Goal: Task Accomplishment & Management: Manage account settings

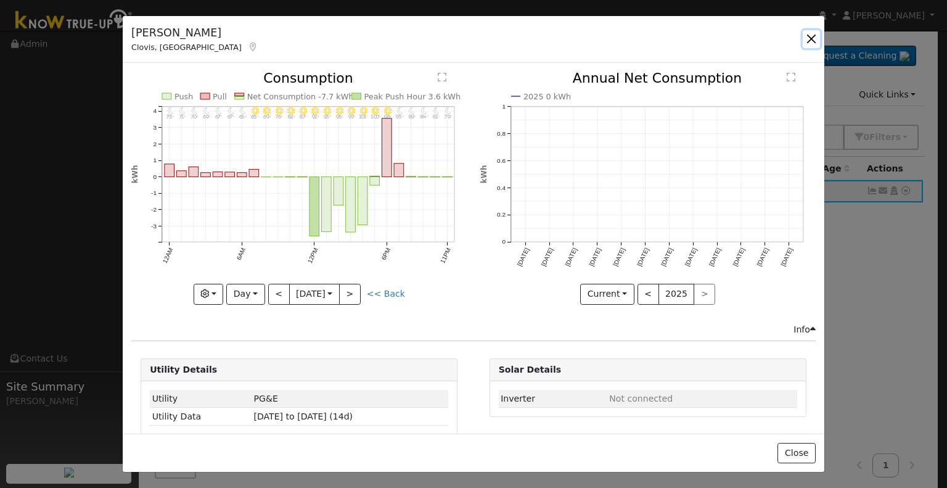
click at [812, 35] on button "button" at bounding box center [811, 38] width 17 height 17
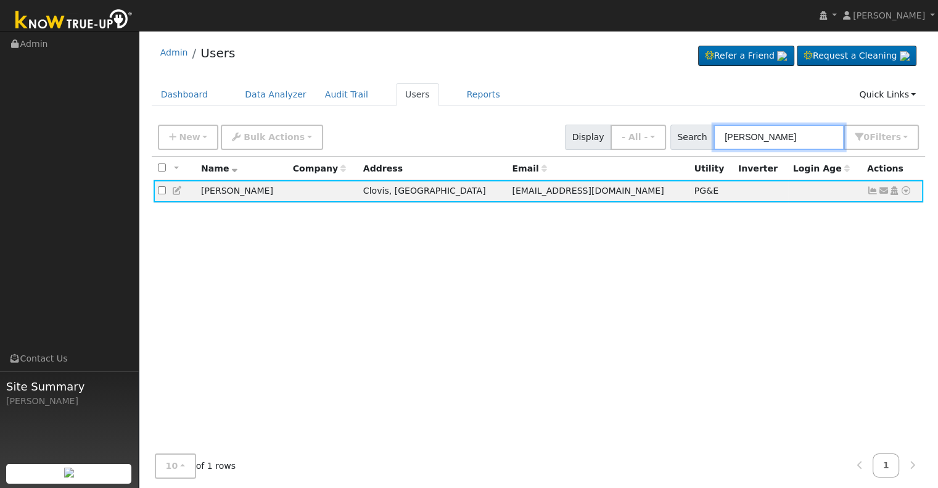
drag, startPoint x: 814, startPoint y: 142, endPoint x: 693, endPoint y: 145, distance: 120.9
click at [694, 146] on div "Search [PERSON_NAME] 0 Filter s Role Show - All - Show Leads Admin Billing Admi…" at bounding box center [794, 137] width 249 height 25
paste input "[PERSON_NAME]"
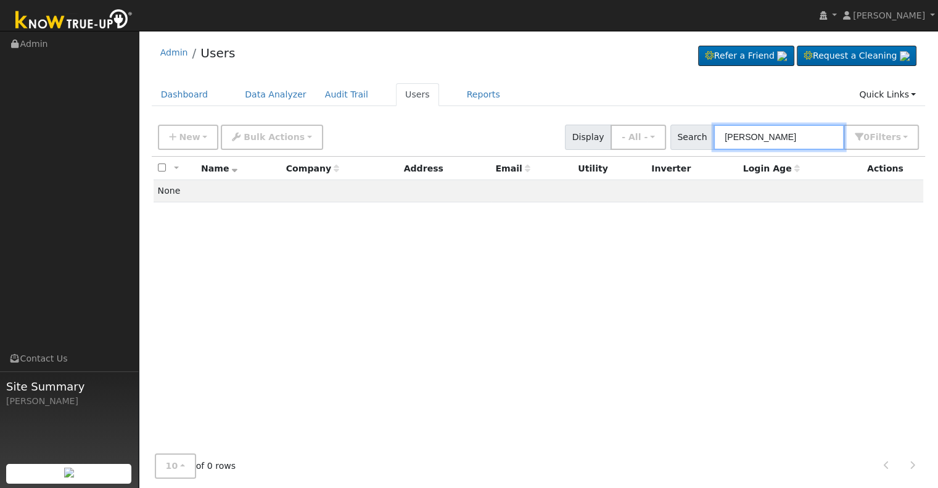
click at [761, 134] on input "[PERSON_NAME]" at bounding box center [778, 137] width 131 height 25
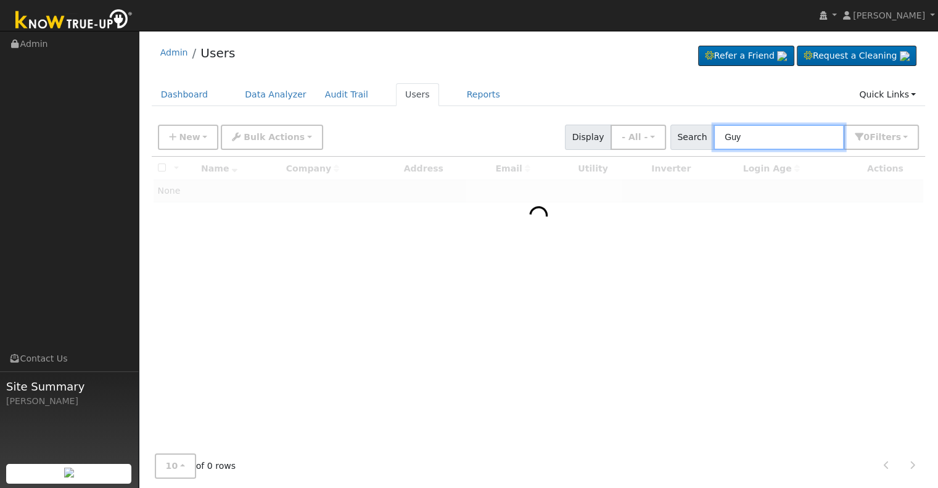
click at [757, 130] on input "Guy" at bounding box center [778, 137] width 131 height 25
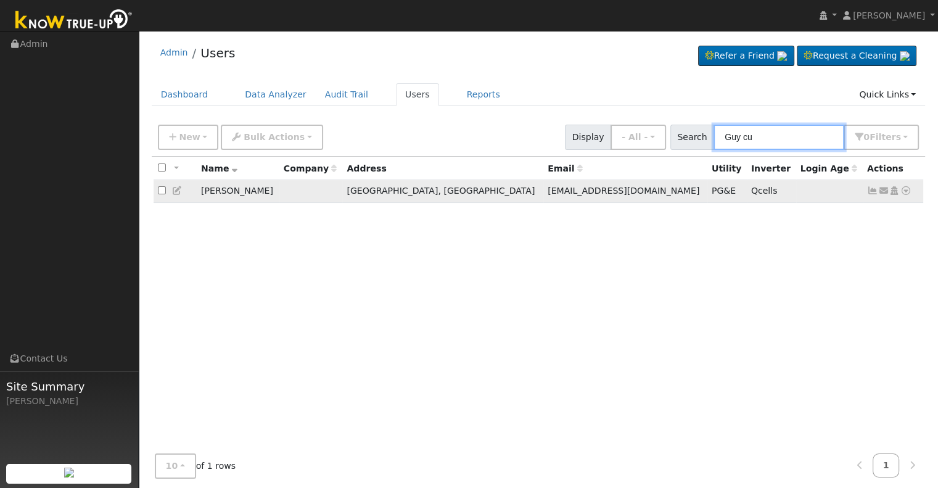
type input "Guy cu"
click at [869, 191] on icon at bounding box center [872, 190] width 11 height 9
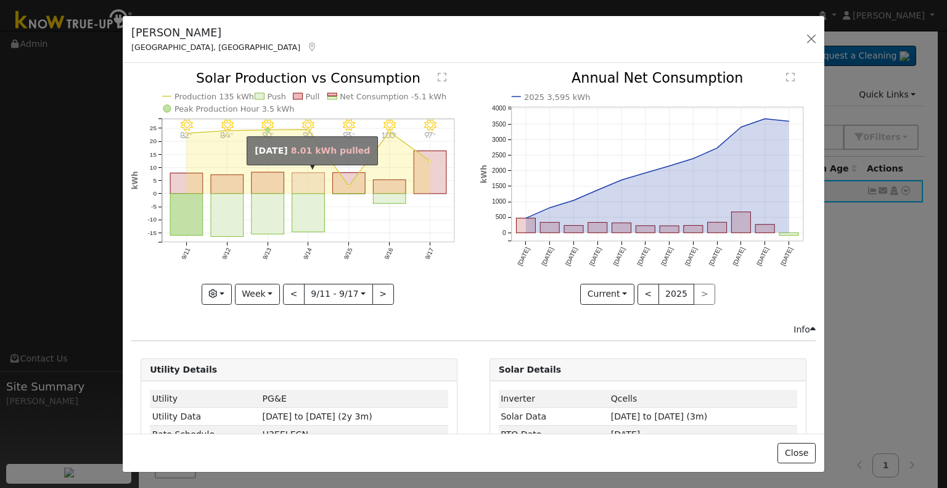
click at [311, 185] on rect "onclick=""" at bounding box center [308, 183] width 33 height 21
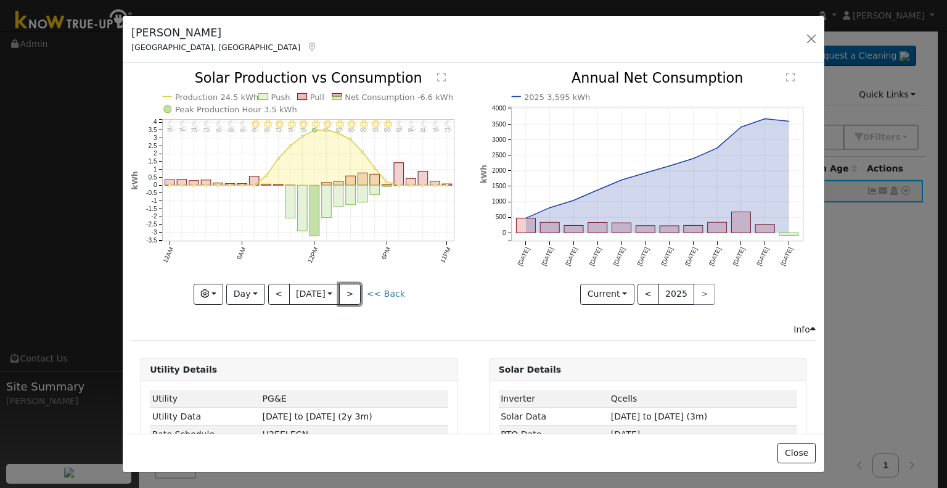
click at [354, 289] on button ">" at bounding box center [350, 294] width 22 height 21
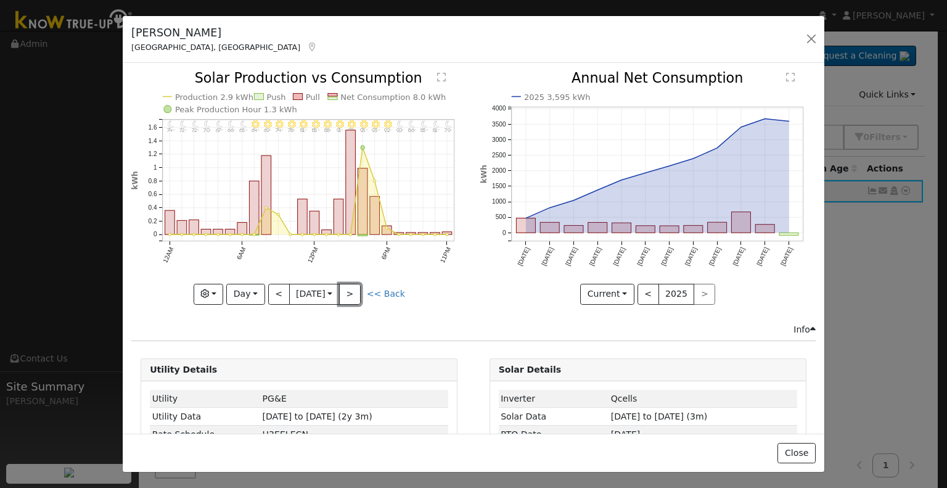
click at [354, 289] on button ">" at bounding box center [350, 294] width 22 height 21
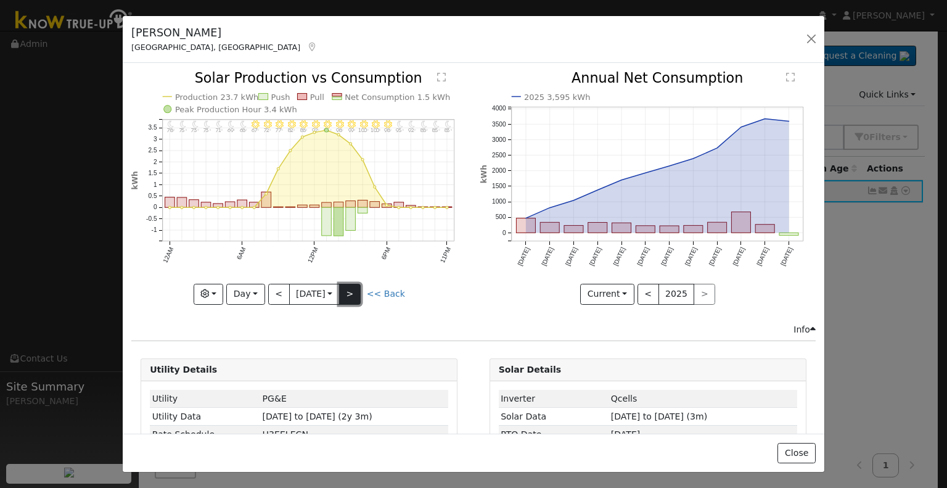
click at [348, 290] on button ">" at bounding box center [350, 294] width 22 height 21
type input "[DATE]"
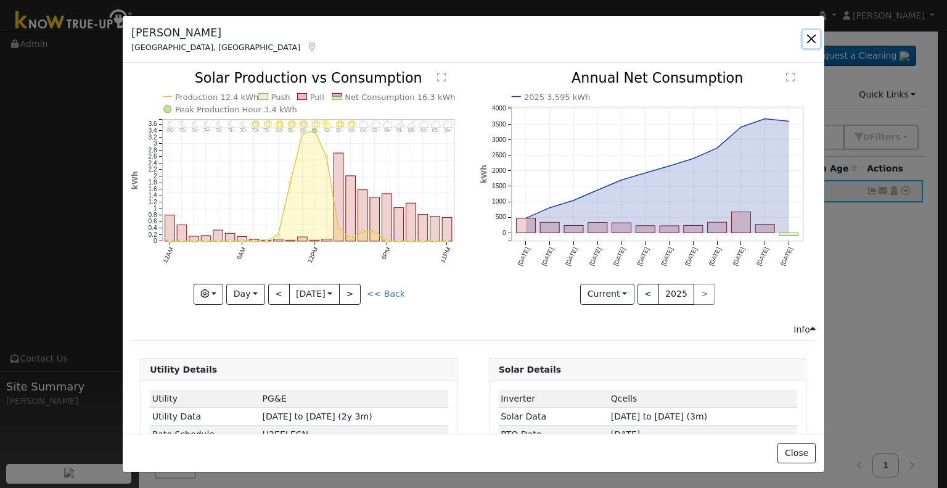
click at [814, 36] on button "button" at bounding box center [811, 38] width 17 height 17
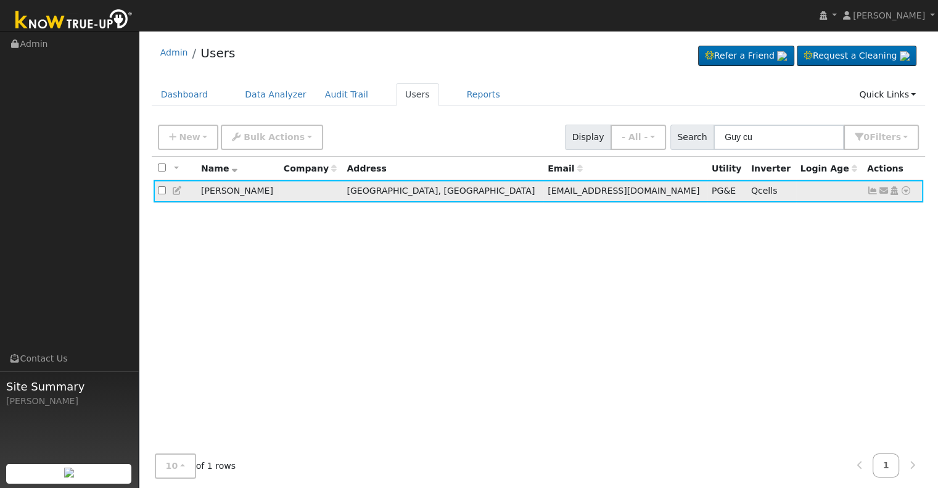
click at [872, 191] on icon at bounding box center [872, 190] width 11 height 9
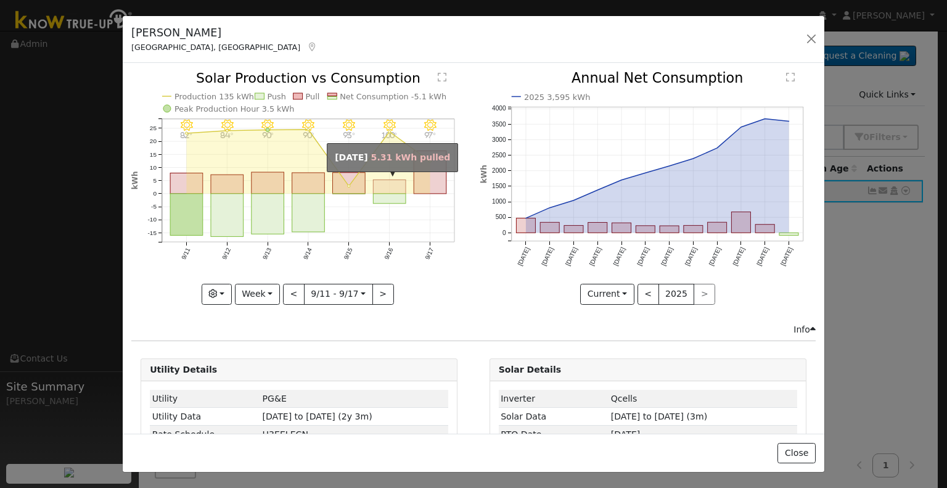
click at [398, 182] on rect "onclick=""" at bounding box center [390, 187] width 33 height 14
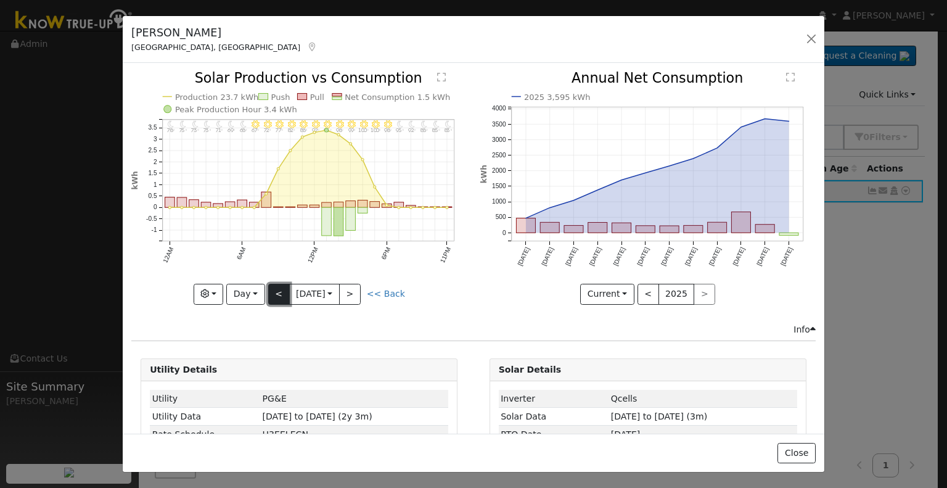
click at [273, 289] on button "<" at bounding box center [279, 294] width 22 height 21
type input "[DATE]"
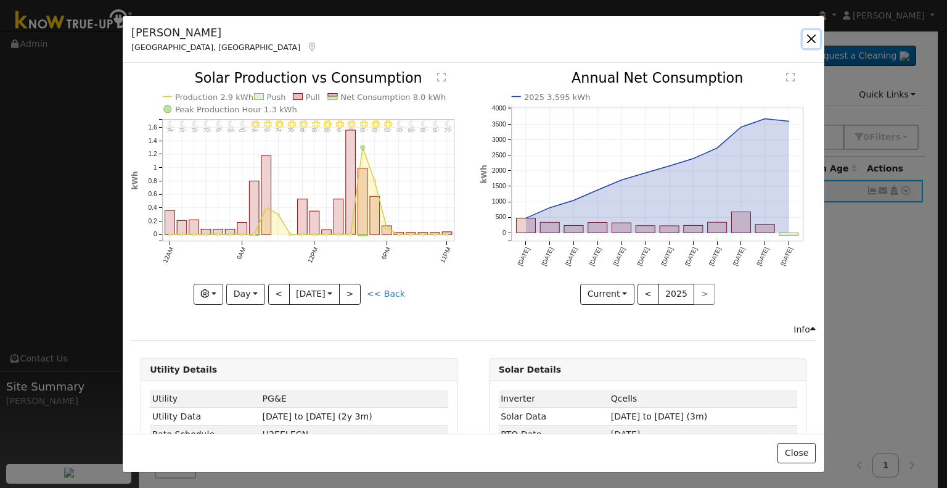
click at [806, 38] on button "button" at bounding box center [811, 38] width 17 height 17
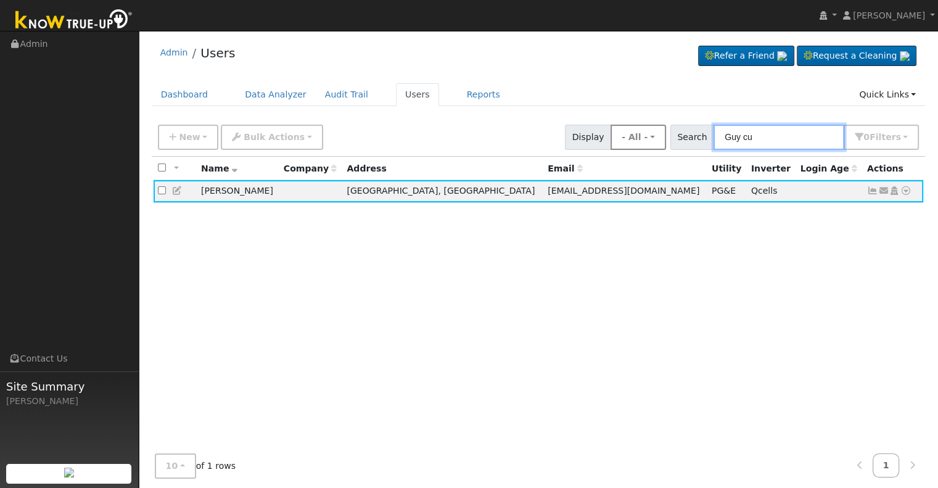
drag, startPoint x: 772, startPoint y: 137, endPoint x: 674, endPoint y: 140, distance: 98.1
click at [674, 140] on div "New Add User Quick Add Quick Connect Quick Convert Lead Bulk Actions Send Email…" at bounding box center [538, 135] width 766 height 30
paste input "[PERSON_NAME]"
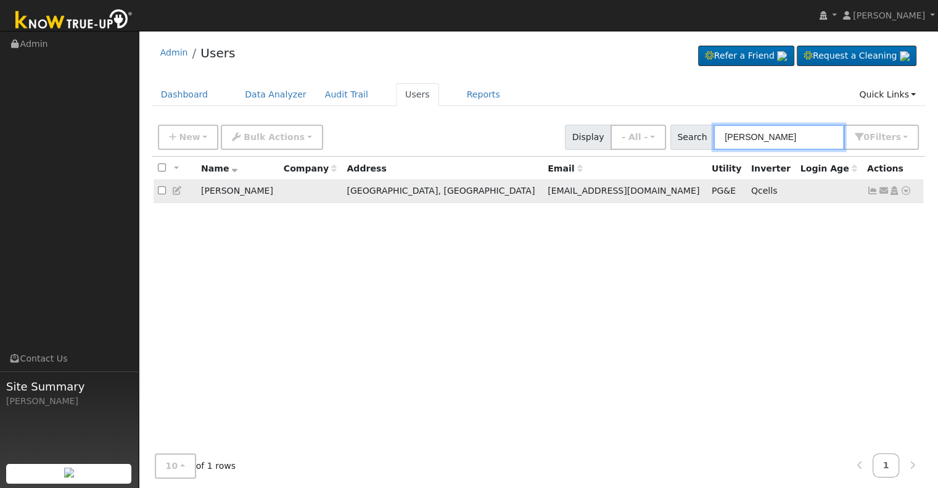
type input "[PERSON_NAME]"
click at [869, 192] on icon at bounding box center [872, 190] width 11 height 9
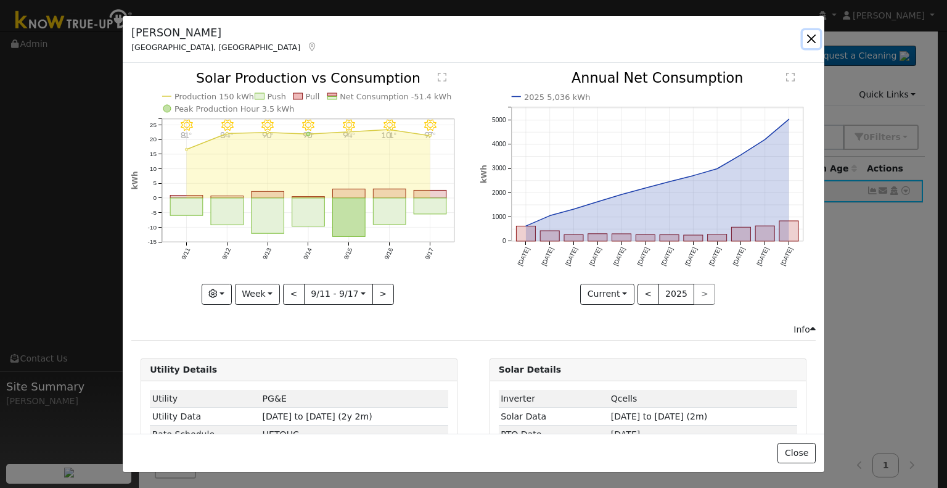
click at [809, 36] on button "button" at bounding box center [811, 38] width 17 height 17
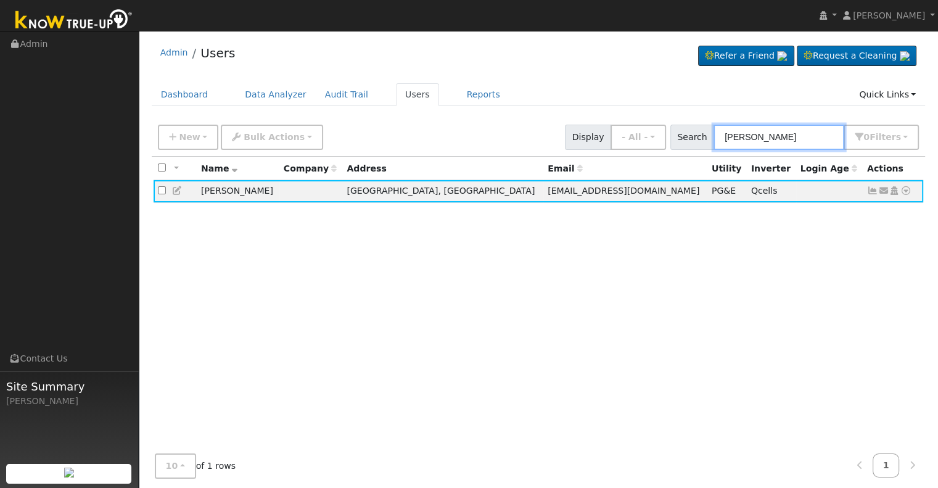
drag, startPoint x: 817, startPoint y: 135, endPoint x: 705, endPoint y: 141, distance: 111.7
click at [705, 141] on div "Search [PERSON_NAME] 0 Filter s Role Show - All - Show Leads Admin Billing Admi…" at bounding box center [794, 137] width 249 height 25
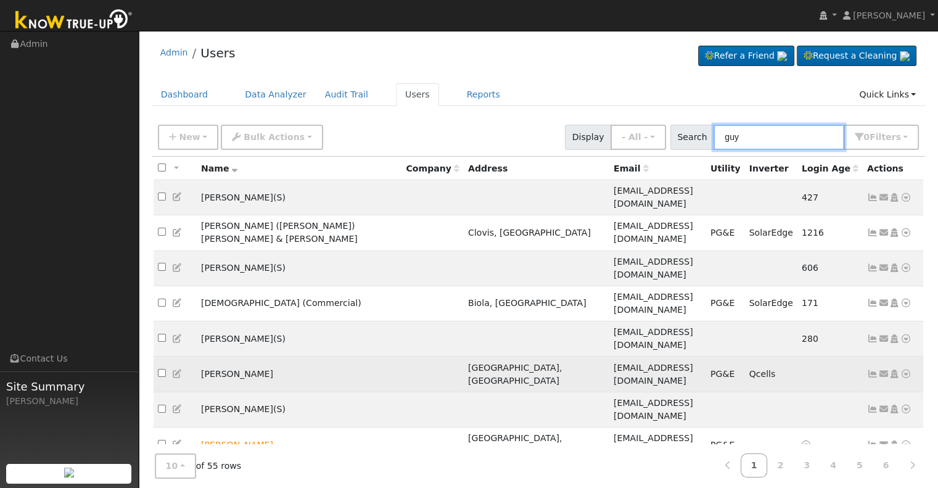
type input "guy"
click at [872, 369] on icon at bounding box center [872, 373] width 11 height 9
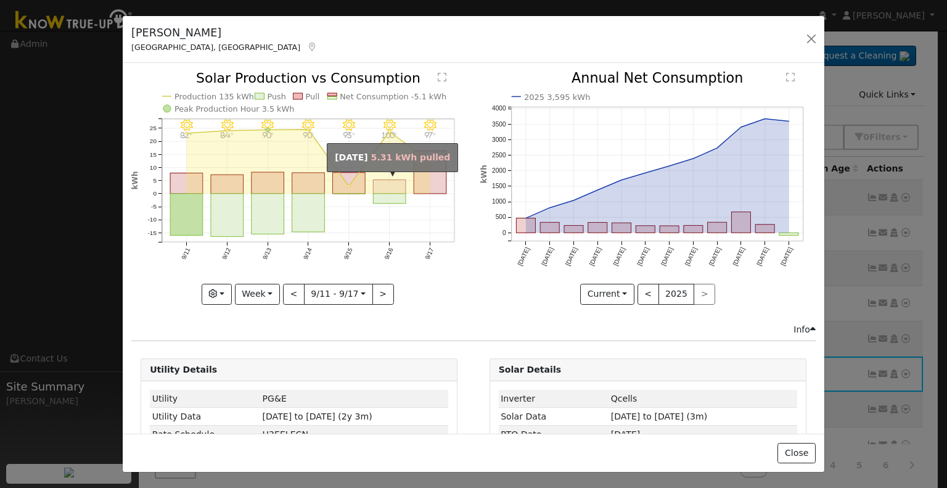
click at [383, 189] on rect "onclick=""" at bounding box center [390, 187] width 33 height 14
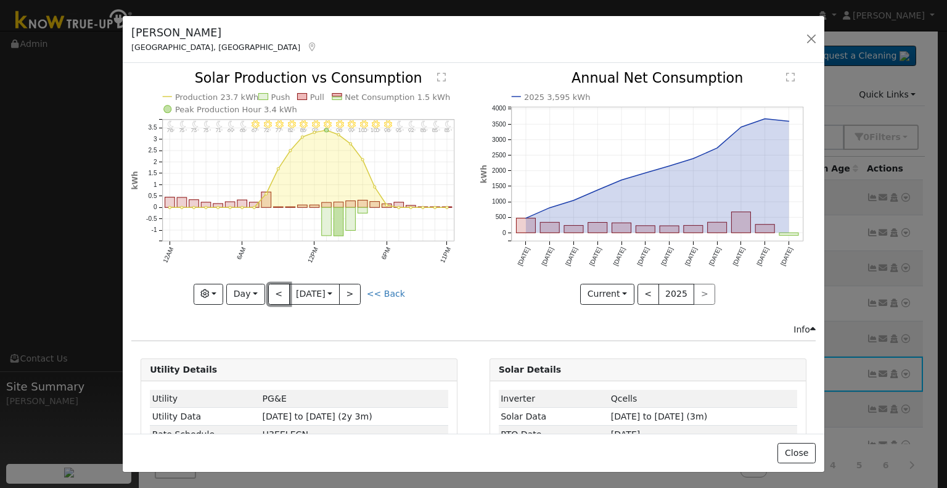
click at [275, 290] on button "<" at bounding box center [279, 294] width 22 height 21
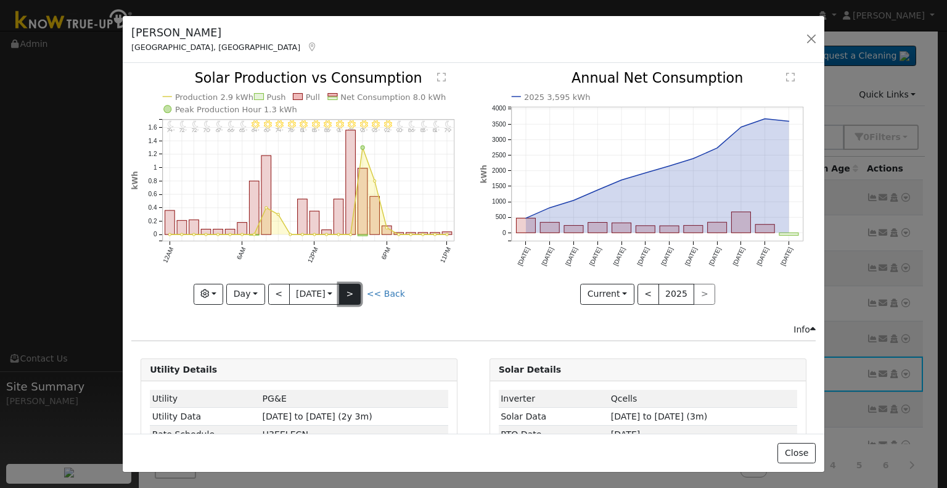
click at [351, 285] on button ">" at bounding box center [350, 294] width 22 height 21
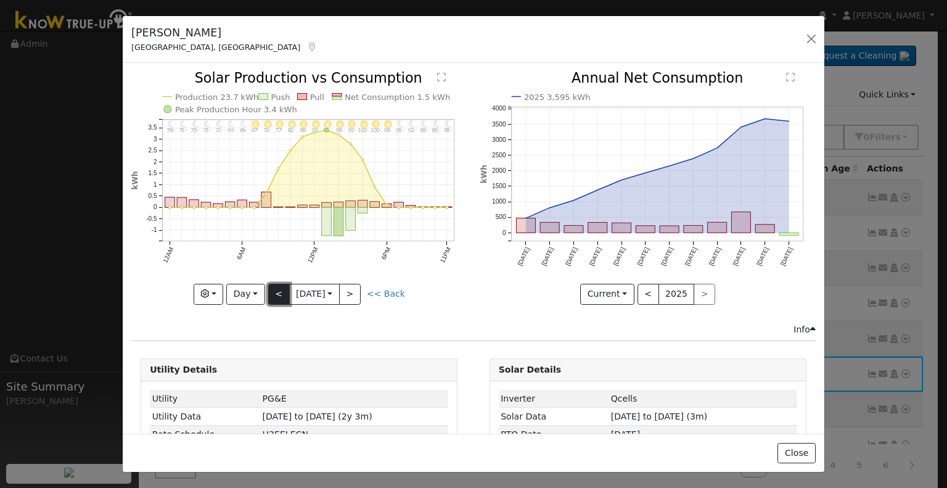
click at [275, 285] on button "<" at bounding box center [279, 294] width 22 height 21
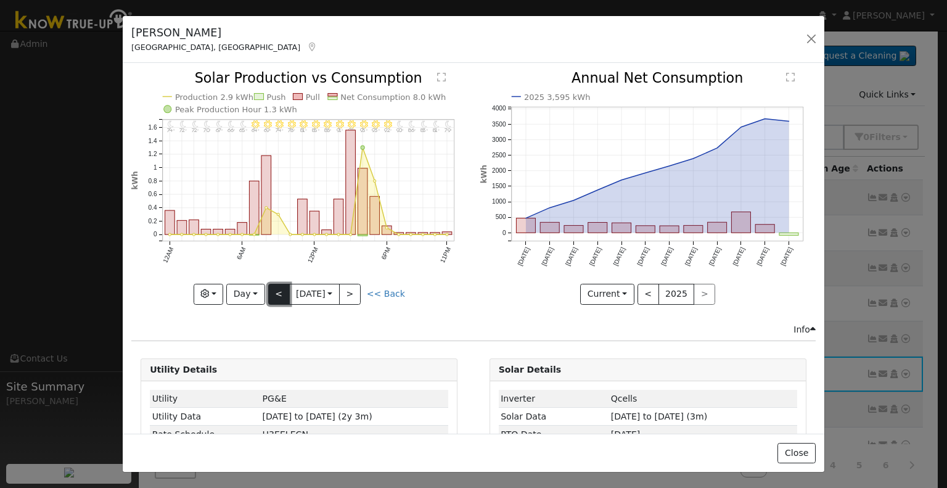
click at [275, 285] on button "<" at bounding box center [279, 294] width 22 height 21
type input "[DATE]"
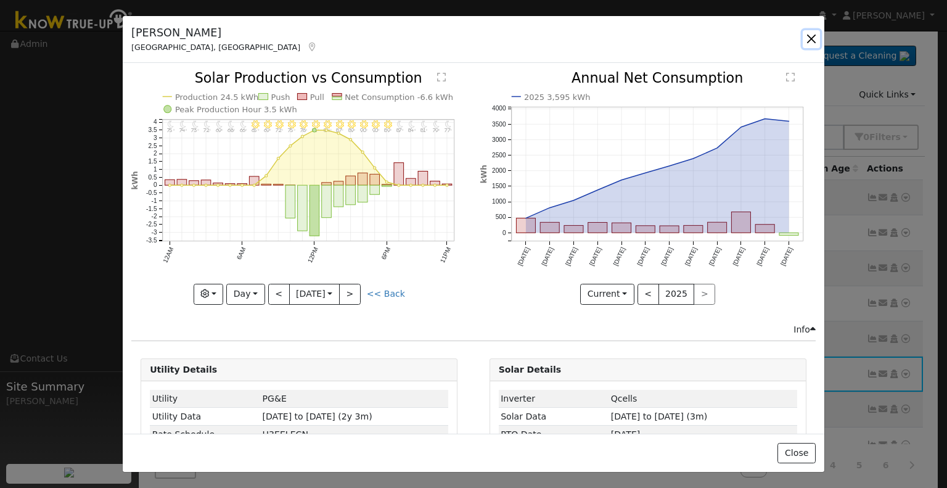
click at [812, 39] on button "button" at bounding box center [811, 38] width 17 height 17
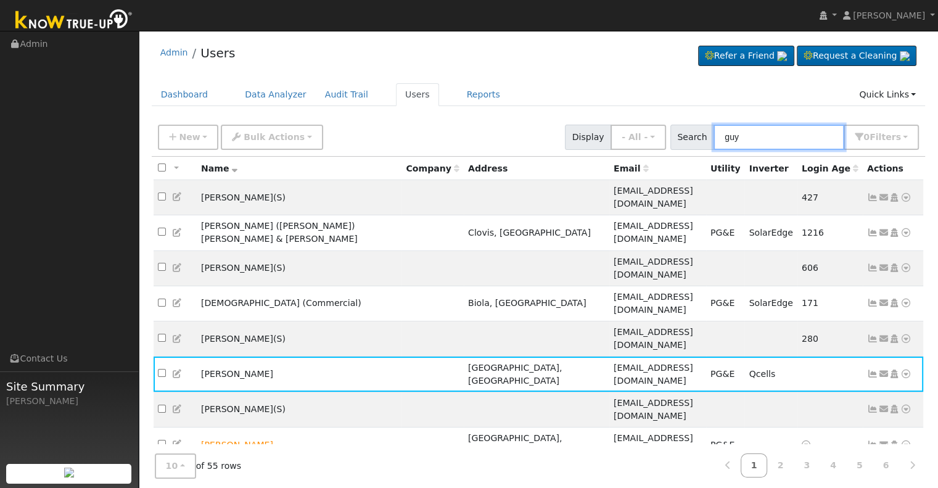
drag, startPoint x: 801, startPoint y: 142, endPoint x: 705, endPoint y: 137, distance: 96.3
click at [705, 137] on div "Search guy 0 Filter s Role Show - All - Show Leads Admin Billing Admin Account …" at bounding box center [794, 137] width 249 height 25
paste input "[PERSON_NAME]"
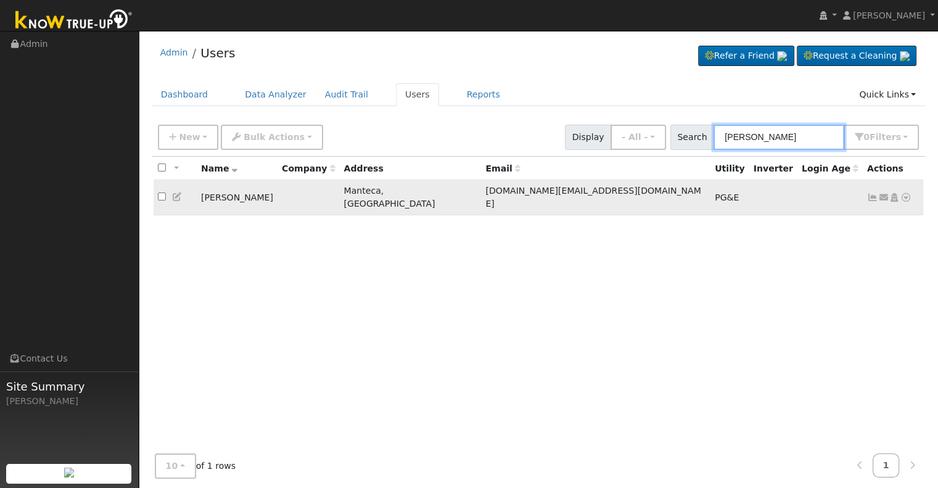
type input "[PERSON_NAME]"
click at [871, 193] on icon at bounding box center [872, 197] width 11 height 9
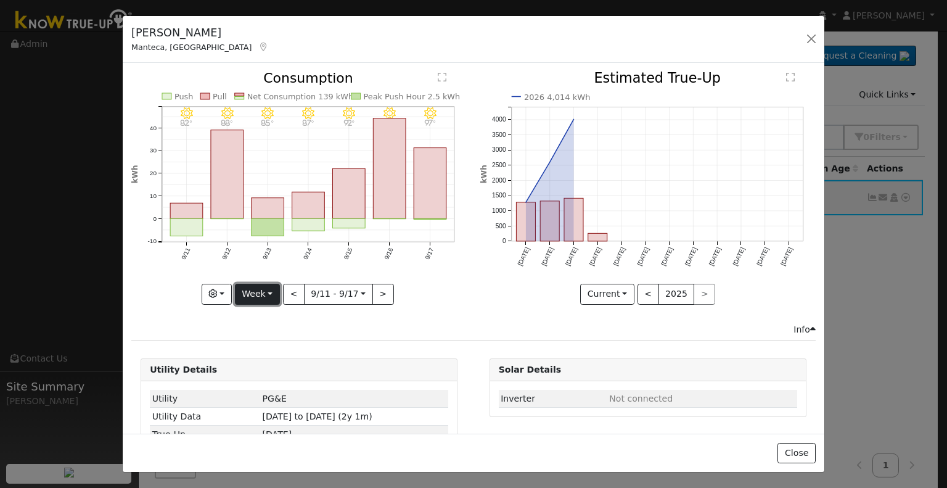
click at [252, 291] on button "Week" at bounding box center [257, 294] width 45 height 21
click at [263, 366] on link "Year" at bounding box center [279, 370] width 86 height 17
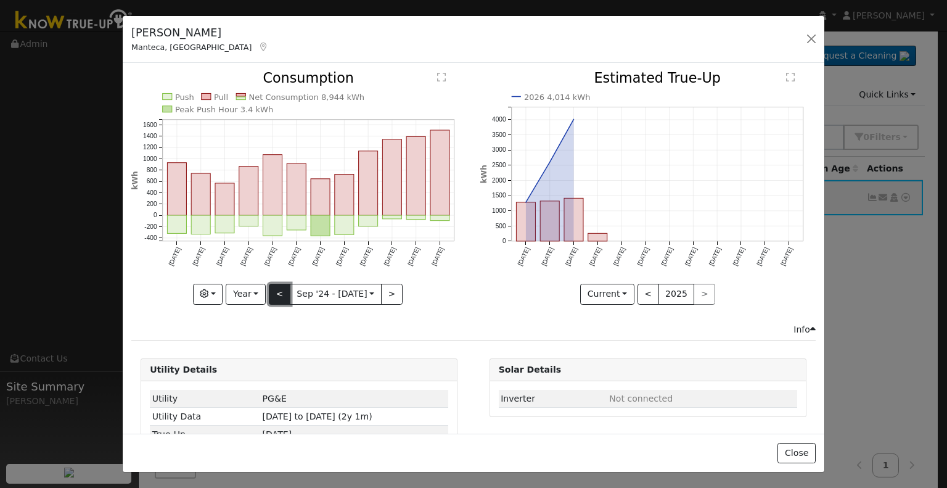
click at [273, 289] on button "<" at bounding box center [280, 294] width 22 height 21
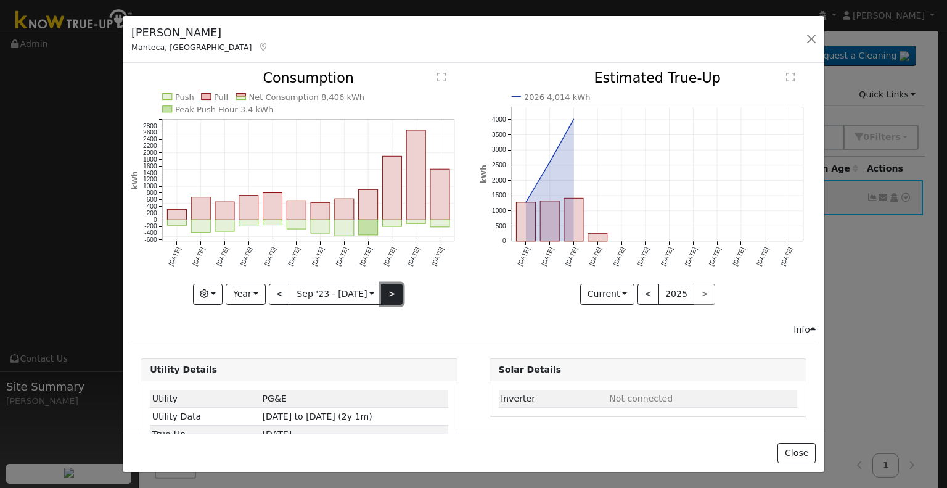
click at [388, 290] on button ">" at bounding box center [392, 294] width 22 height 21
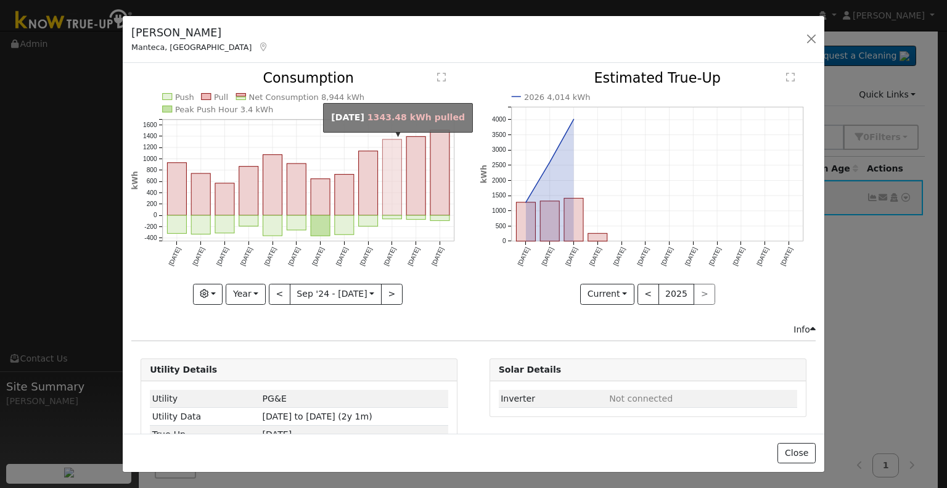
click at [393, 159] on rect "onclick=""" at bounding box center [392, 177] width 19 height 76
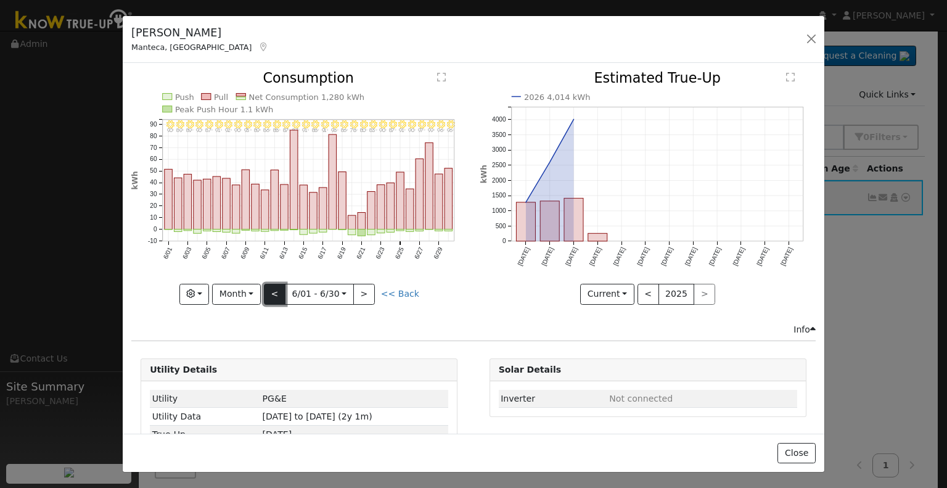
click at [275, 292] on button "<" at bounding box center [275, 294] width 22 height 21
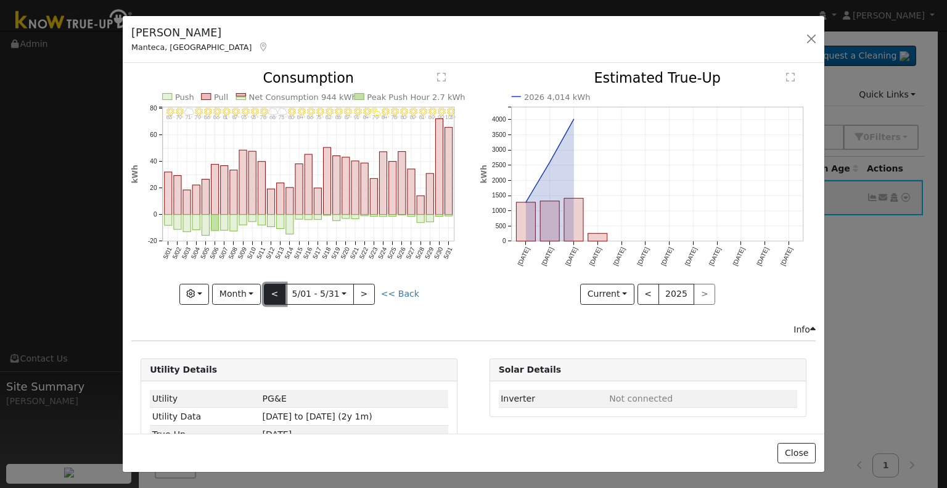
click at [275, 292] on button "<" at bounding box center [275, 294] width 22 height 21
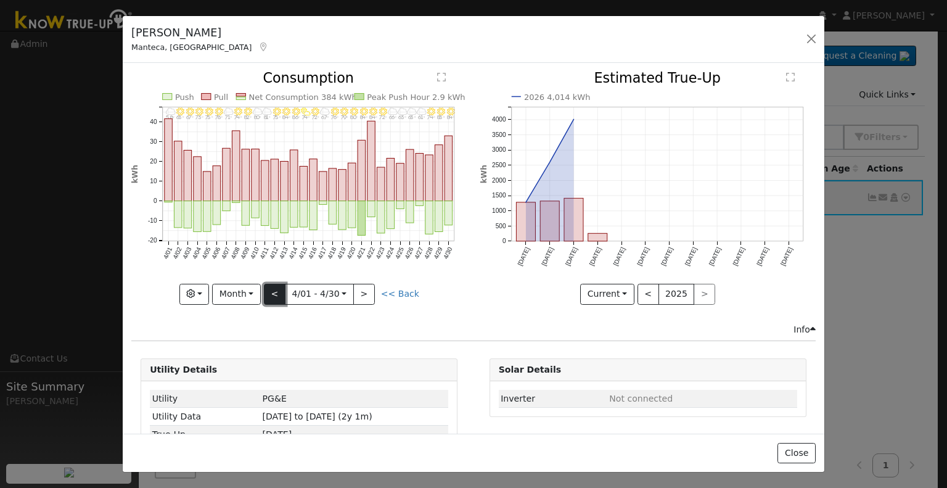
click at [275, 292] on button "<" at bounding box center [275, 294] width 22 height 21
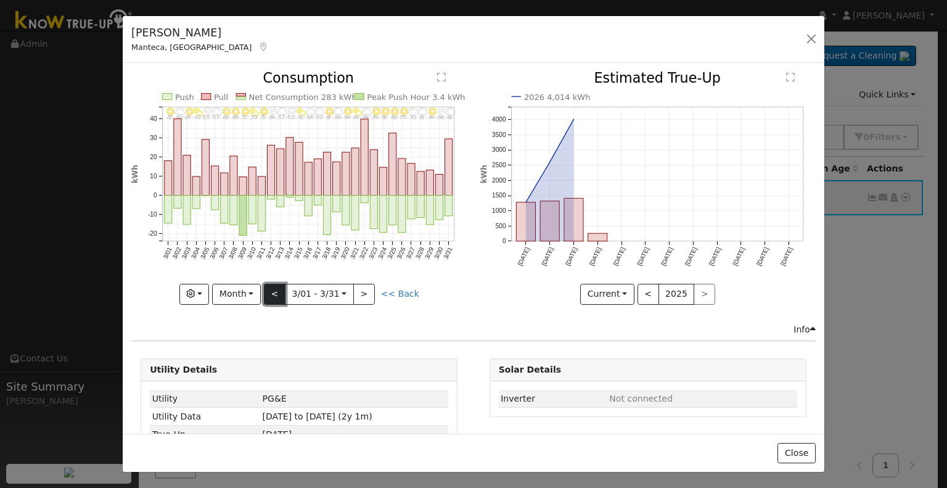
click at [275, 292] on button "<" at bounding box center [275, 294] width 22 height 21
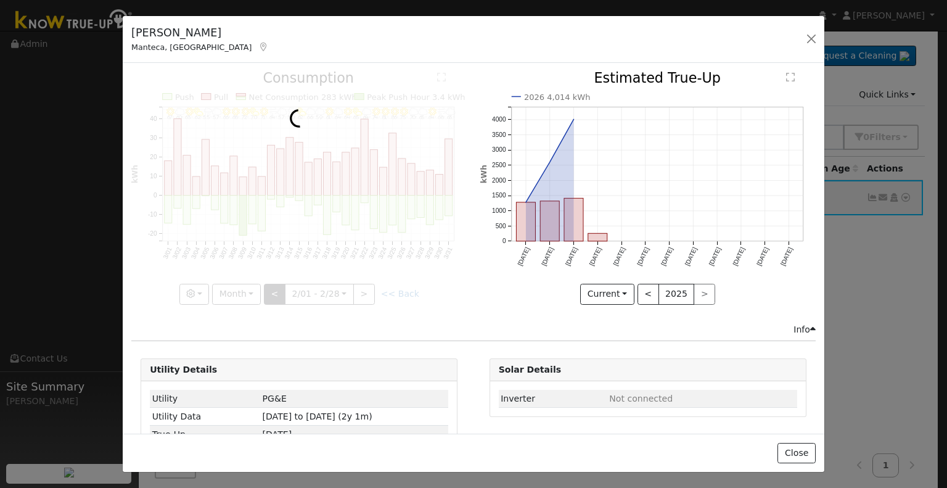
click at [275, 292] on div at bounding box center [298, 188] width 335 height 232
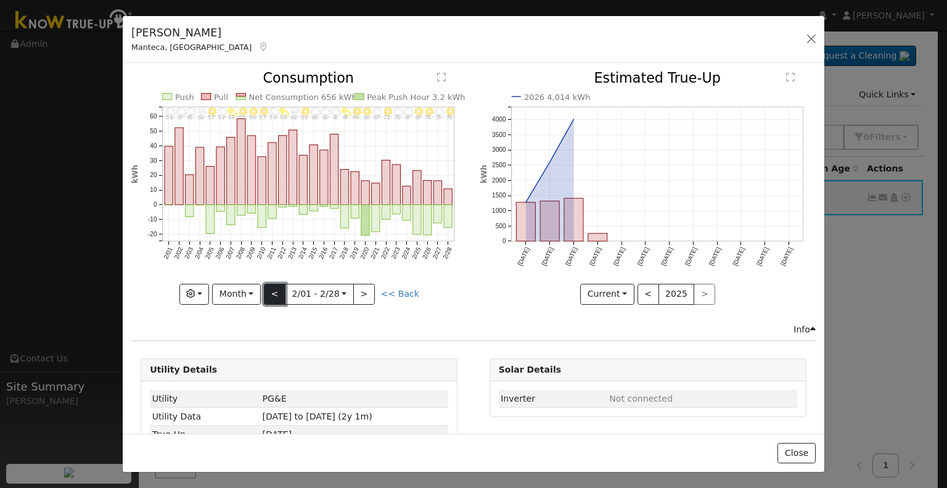
click at [275, 292] on button "<" at bounding box center [275, 294] width 22 height 21
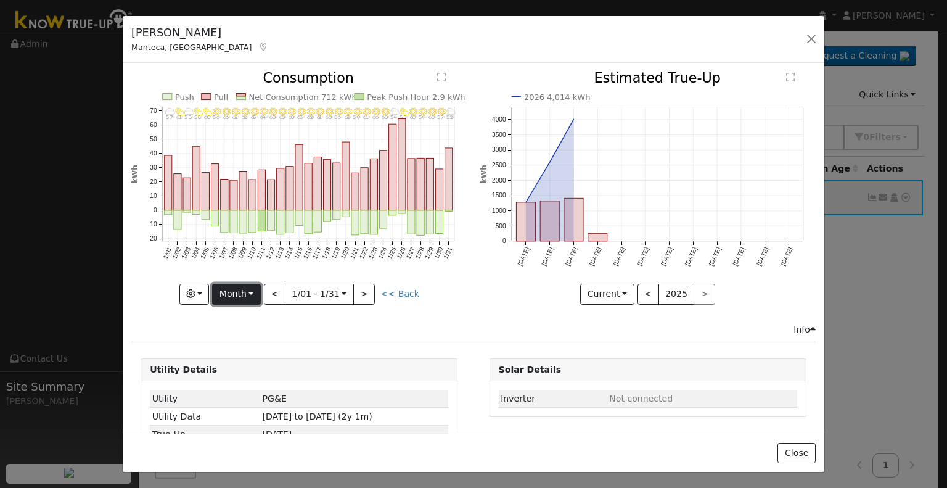
click at [247, 291] on button "Month" at bounding box center [236, 294] width 49 height 21
click at [245, 364] on link "Year" at bounding box center [256, 370] width 86 height 17
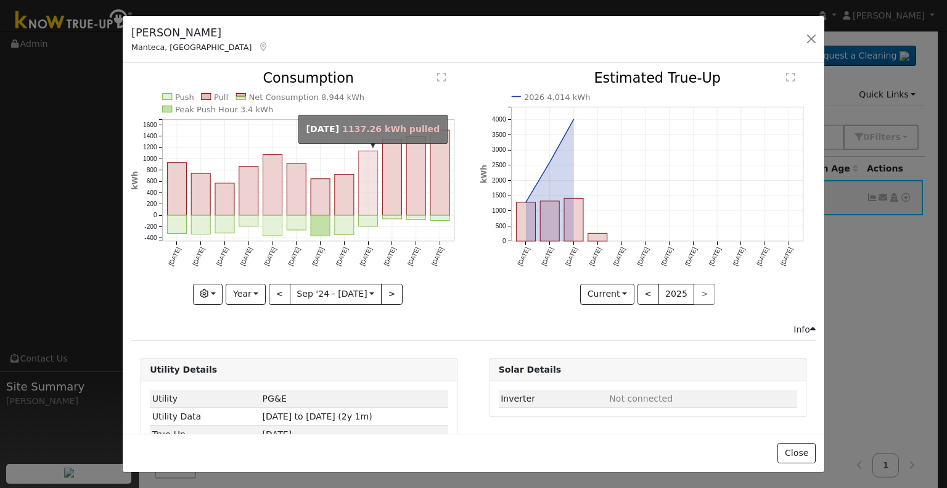
click at [365, 206] on rect "onclick=""" at bounding box center [368, 183] width 19 height 64
type input "[DATE]"
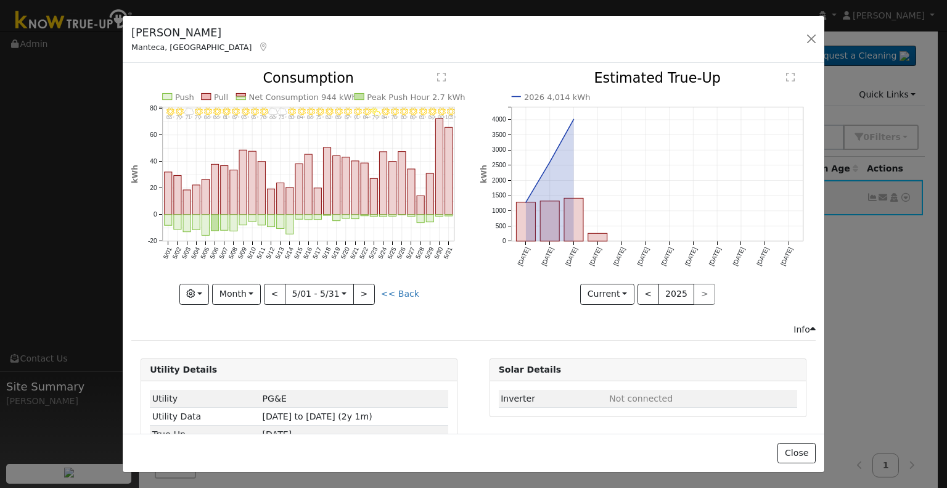
click at [351, 273] on icon "5/31 - Clear 103° 5/30 - Clear 99° 5/29 - Clear 89° 5/28 - Clear 81° 5/27 - Cle…" at bounding box center [298, 184] width 335 height 225
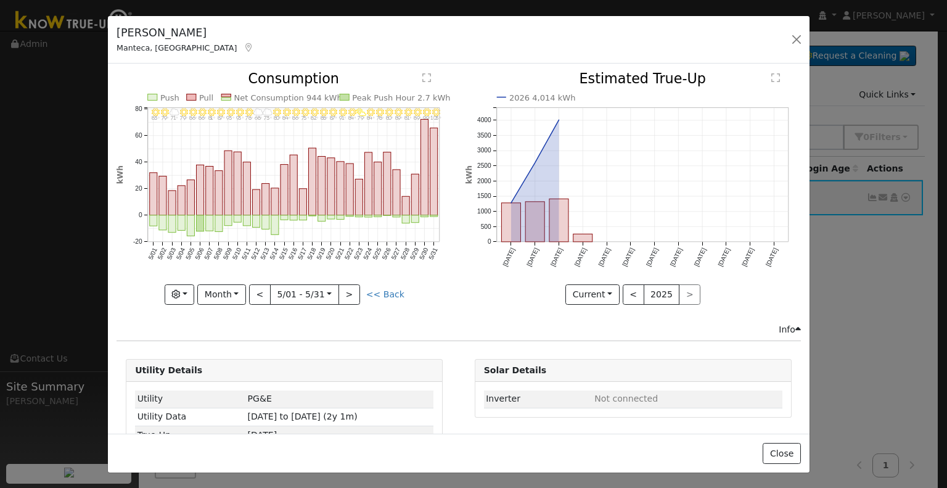
drag, startPoint x: 216, startPoint y: 31, endPoint x: 203, endPoint y: 32, distance: 13.6
click at [203, 32] on div "[PERSON_NAME], [GEOGRAPHIC_DATA]" at bounding box center [185, 40] width 150 height 30
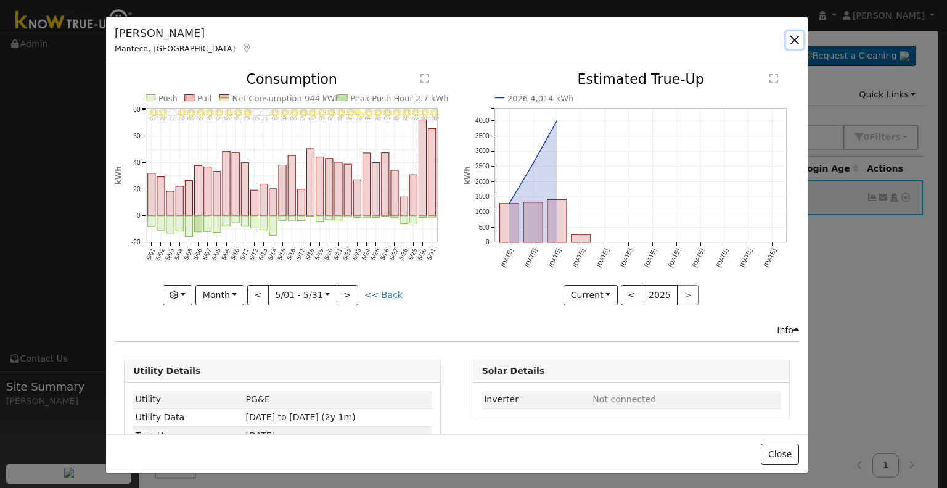
click at [793, 43] on button "button" at bounding box center [794, 39] width 17 height 17
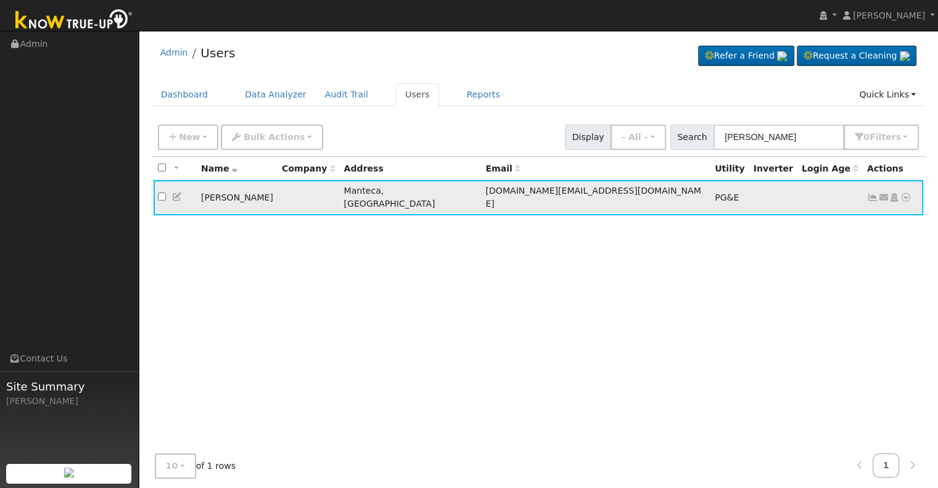
click at [874, 193] on icon at bounding box center [872, 197] width 11 height 9
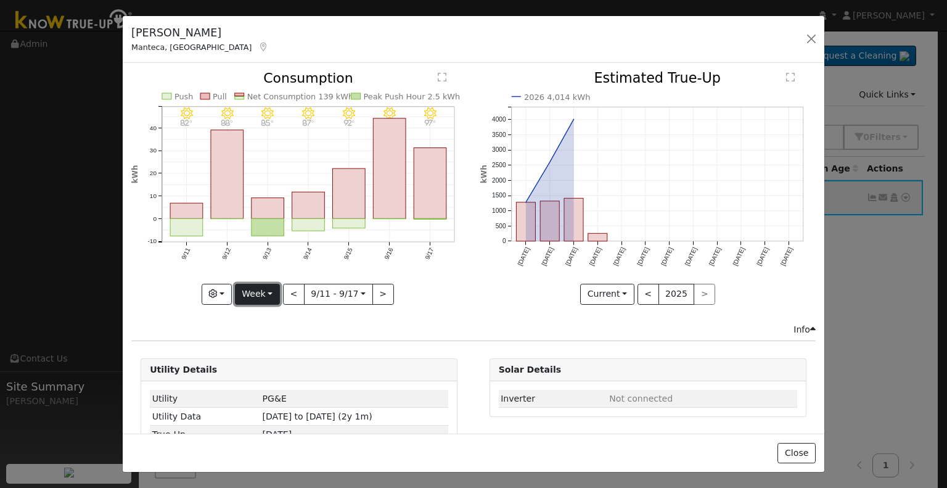
click at [257, 290] on button "Week" at bounding box center [257, 294] width 45 height 21
click at [249, 352] on link "Month" at bounding box center [279, 353] width 86 height 17
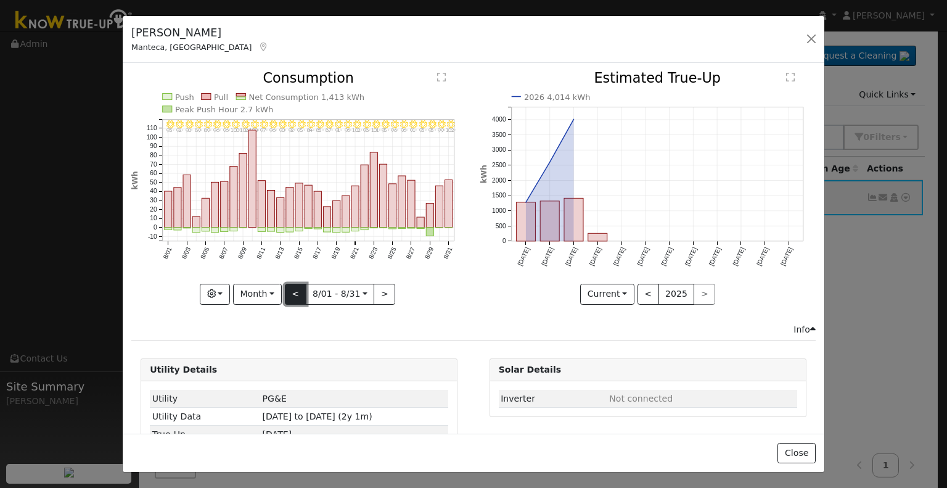
click at [290, 292] on button "<" at bounding box center [296, 294] width 22 height 21
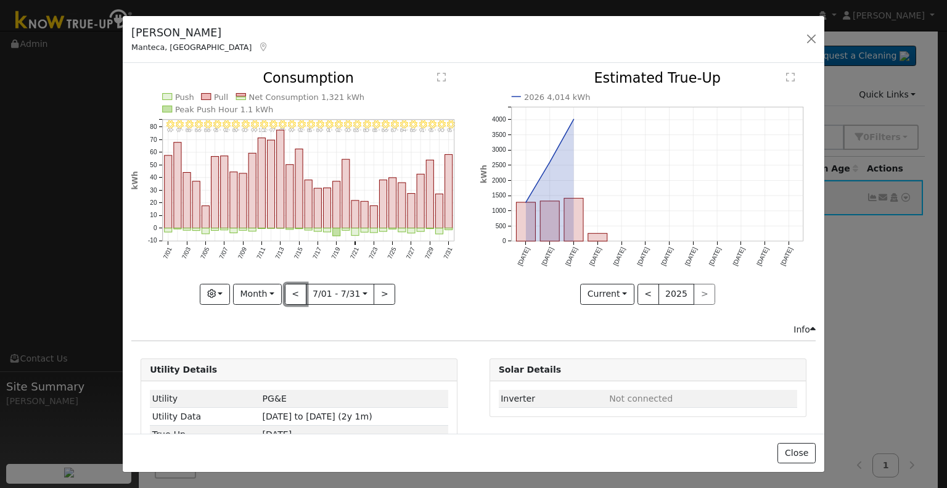
click at [291, 296] on button "<" at bounding box center [296, 294] width 22 height 21
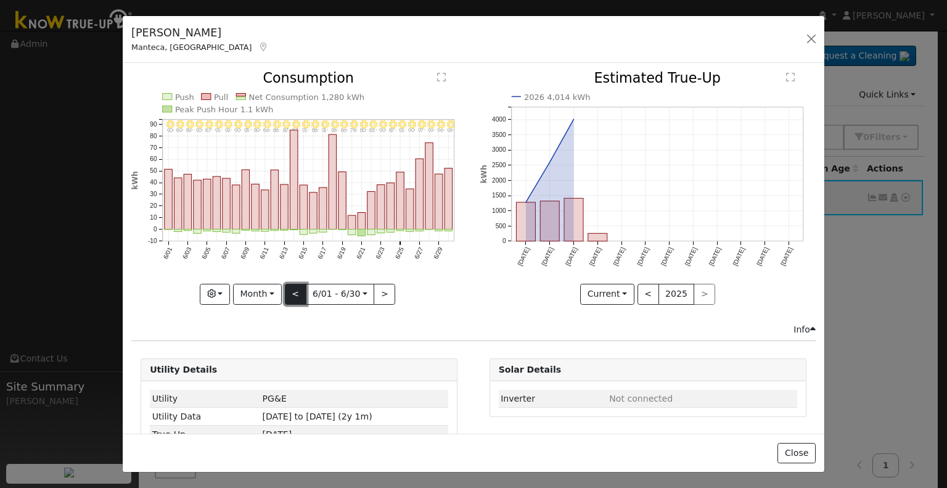
click at [294, 292] on button "<" at bounding box center [296, 294] width 22 height 21
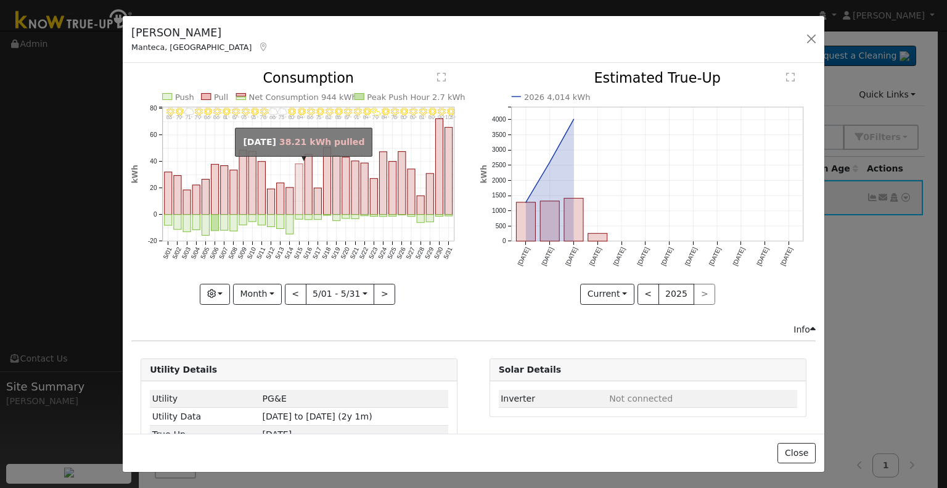
click at [297, 203] on rect "onclick=""" at bounding box center [298, 189] width 7 height 51
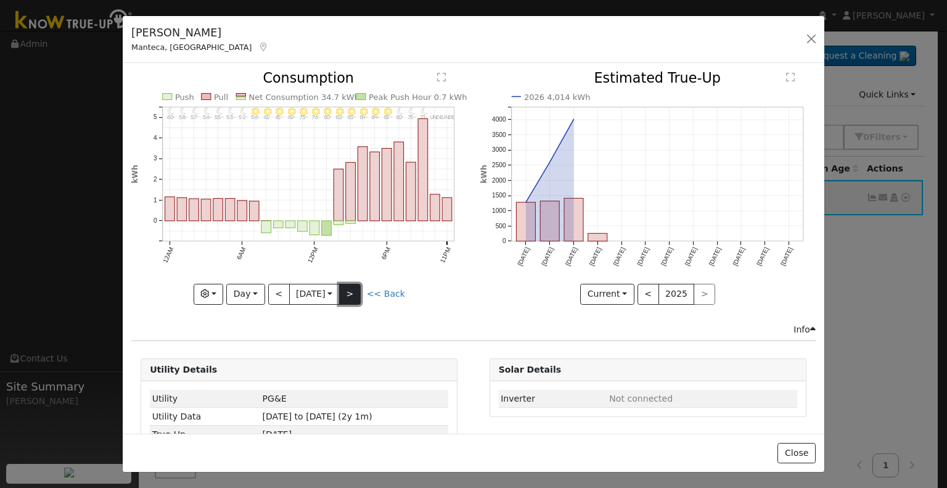
click at [354, 289] on button ">" at bounding box center [350, 294] width 22 height 21
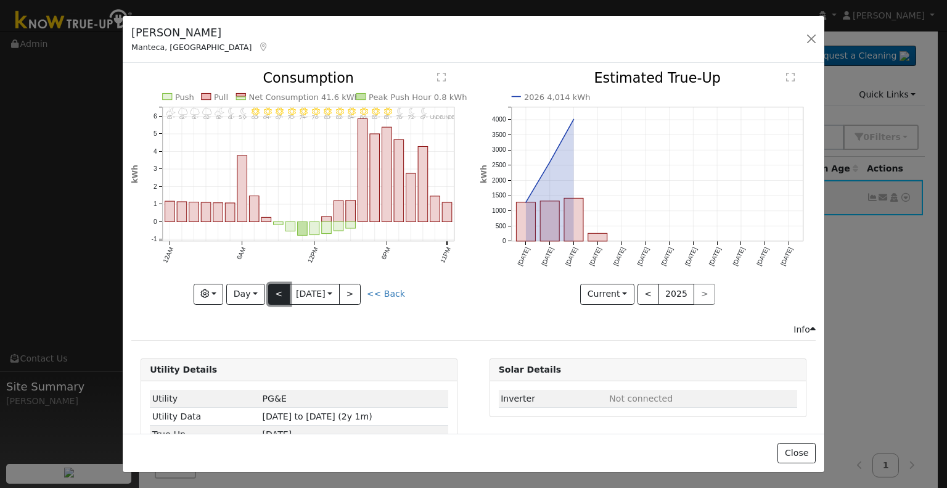
click at [284, 293] on button "<" at bounding box center [279, 294] width 22 height 21
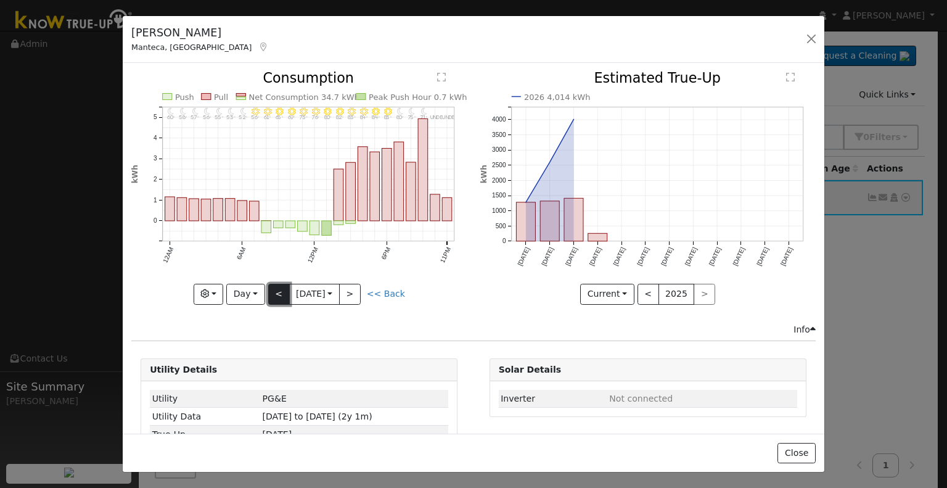
click at [284, 293] on button "<" at bounding box center [279, 294] width 22 height 21
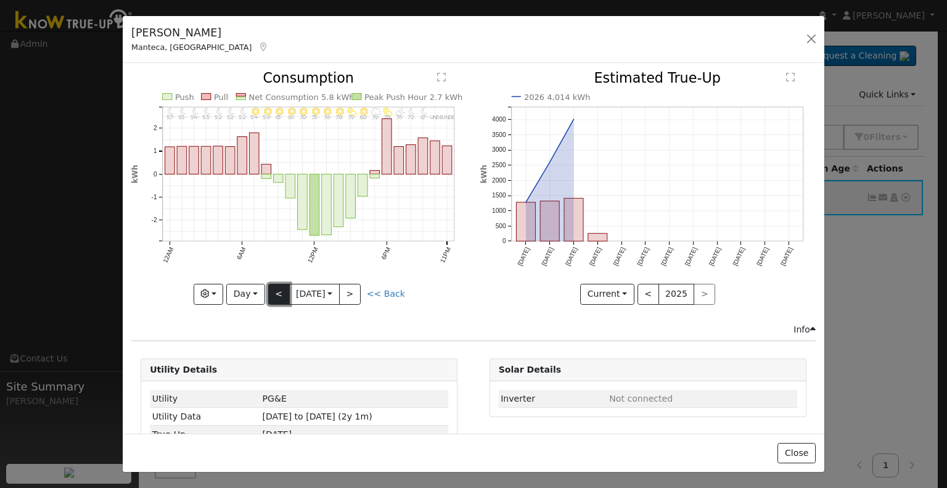
click at [268, 297] on button "<" at bounding box center [279, 294] width 22 height 21
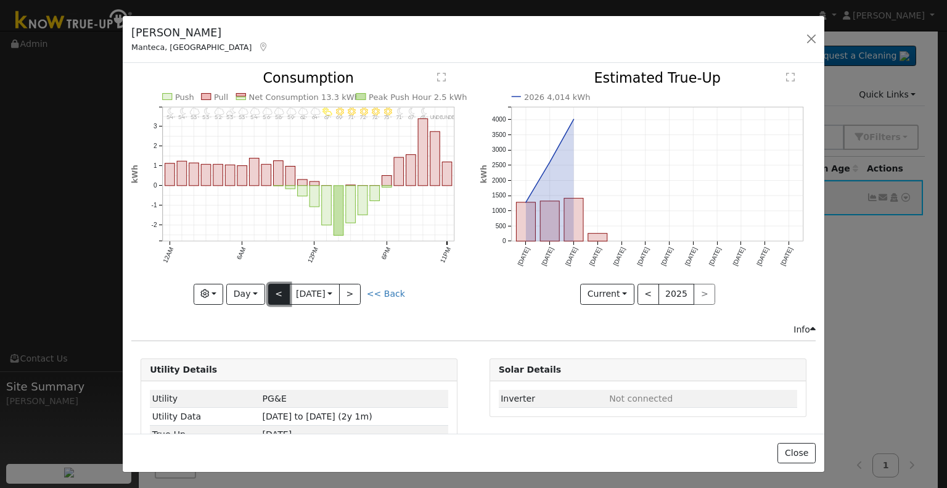
click at [268, 290] on button "<" at bounding box center [279, 294] width 22 height 21
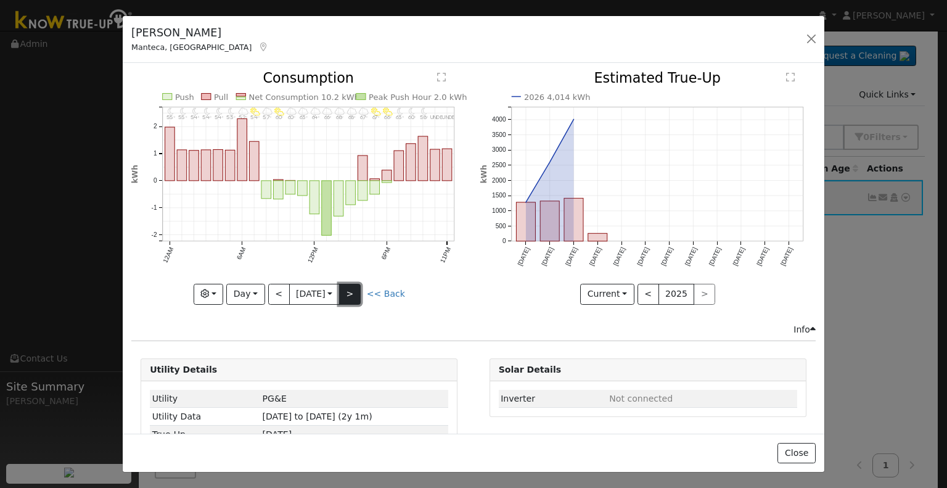
click at [360, 292] on button ">" at bounding box center [350, 294] width 22 height 21
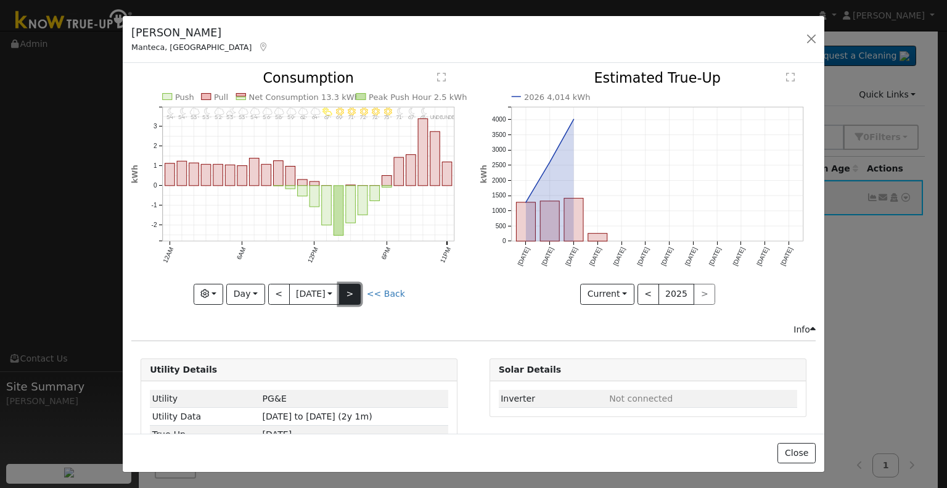
click at [355, 298] on button ">" at bounding box center [350, 294] width 22 height 21
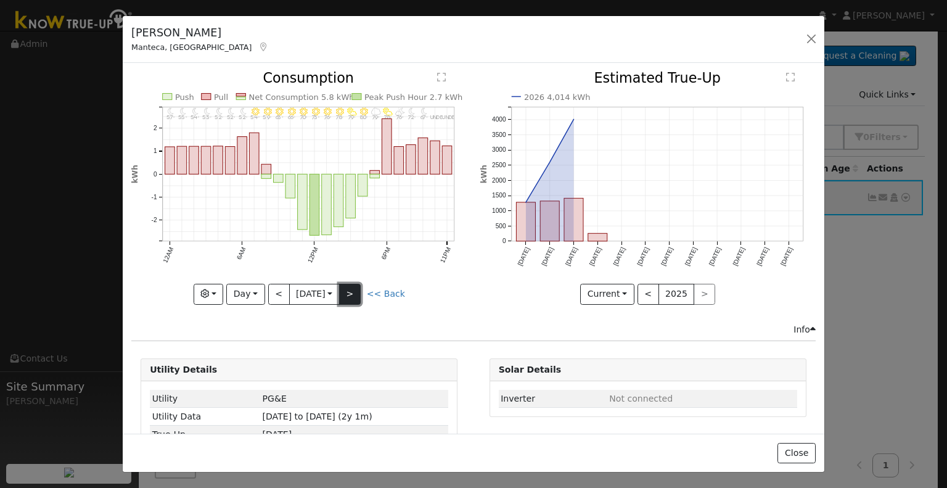
click at [355, 296] on button ">" at bounding box center [350, 294] width 22 height 21
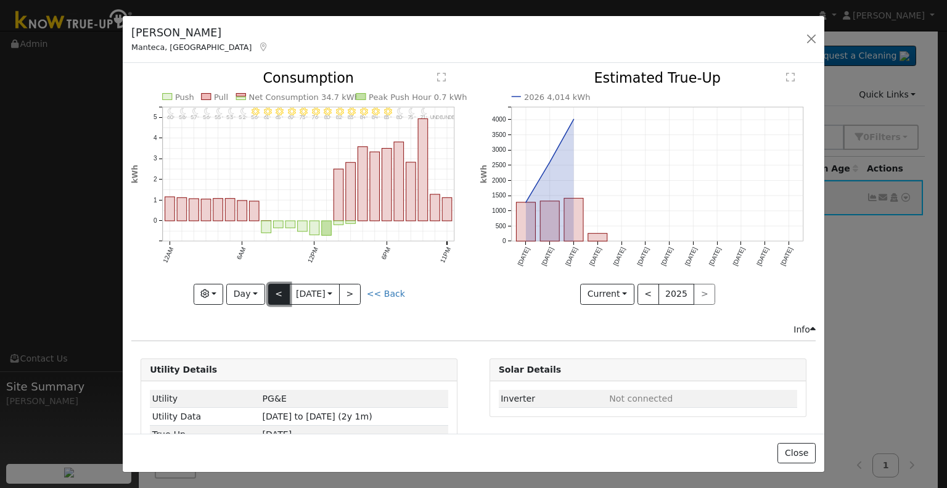
click at [271, 290] on button "<" at bounding box center [279, 294] width 22 height 21
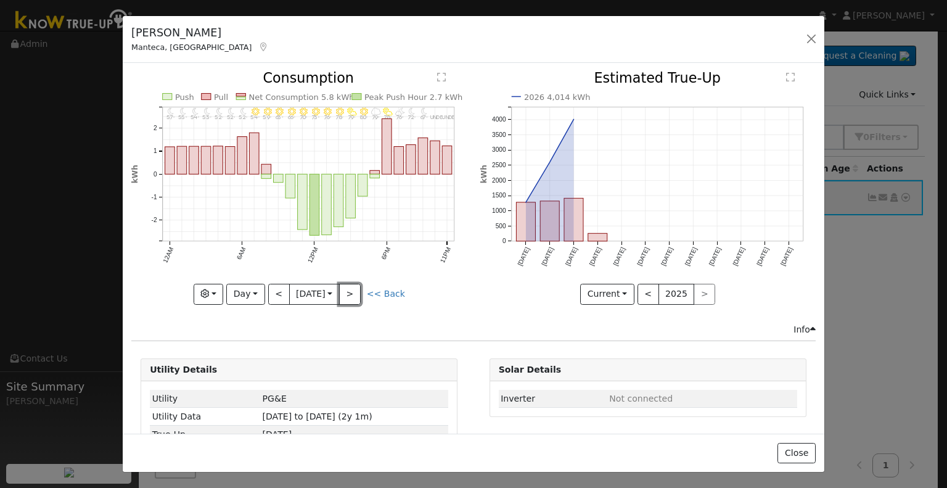
click at [353, 292] on button ">" at bounding box center [350, 294] width 22 height 21
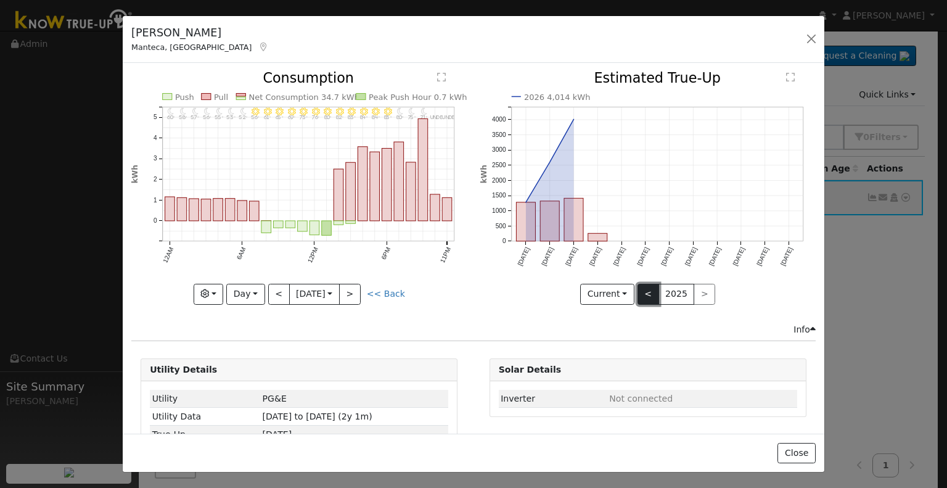
click at [637, 291] on button "<" at bounding box center [648, 294] width 22 height 21
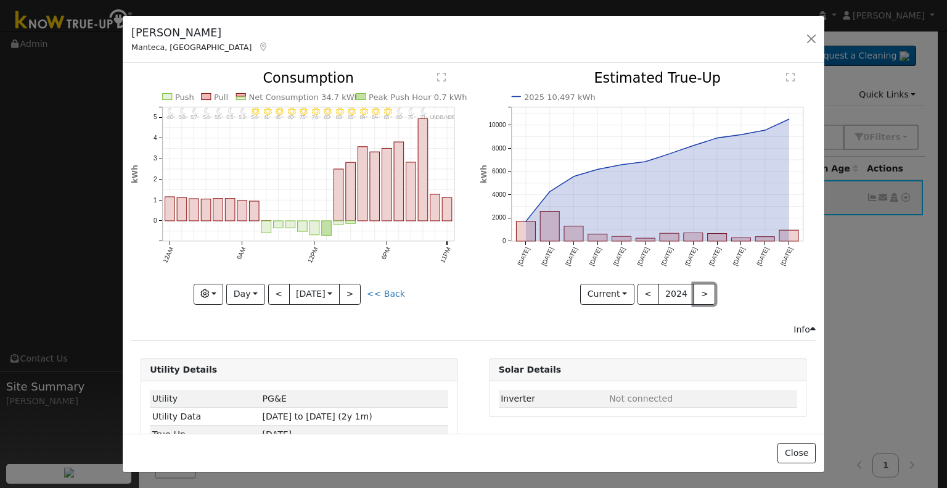
drag, startPoint x: 697, startPoint y: 289, endPoint x: 690, endPoint y: 281, distance: 10.5
click at [697, 288] on button ">" at bounding box center [705, 294] width 22 height 21
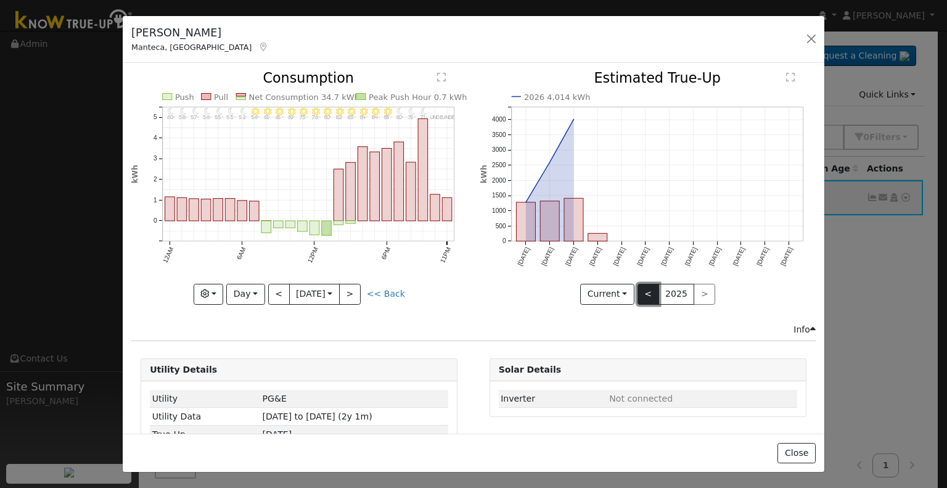
click at [637, 288] on button "<" at bounding box center [648, 294] width 22 height 21
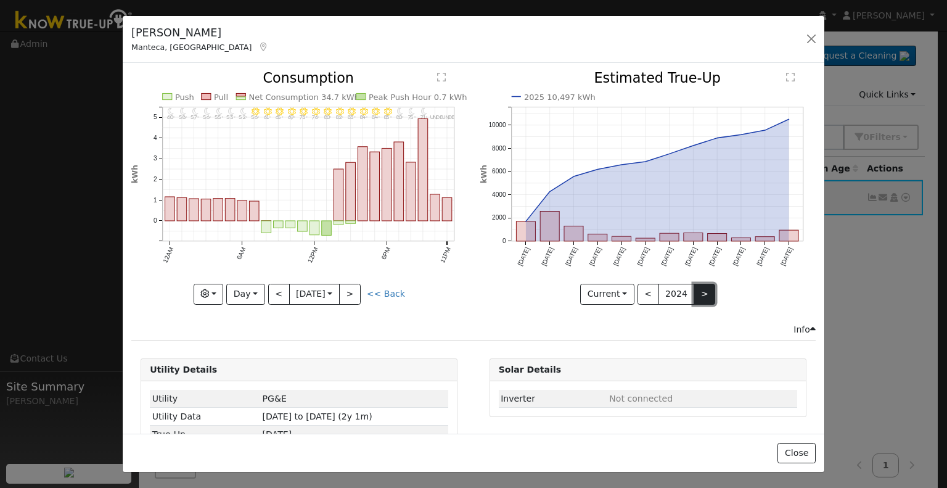
click at [694, 289] on button ">" at bounding box center [705, 294] width 22 height 21
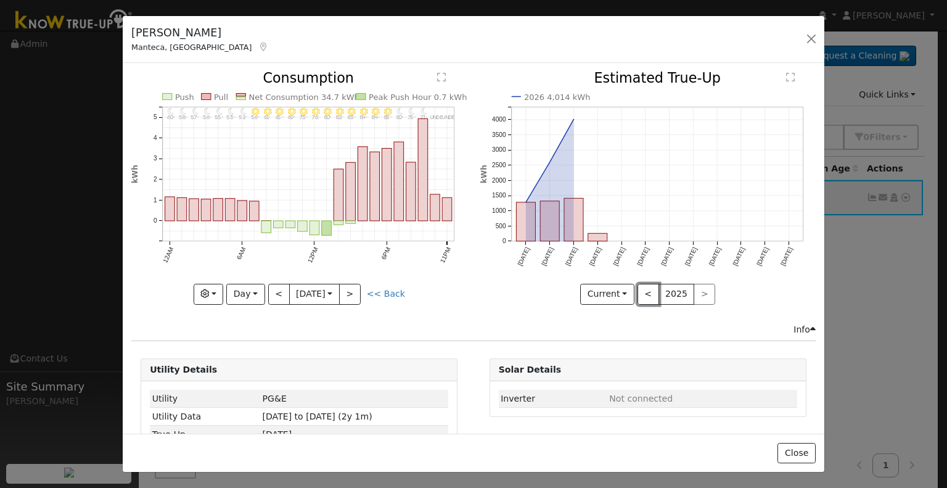
click at [640, 287] on button "<" at bounding box center [648, 294] width 22 height 21
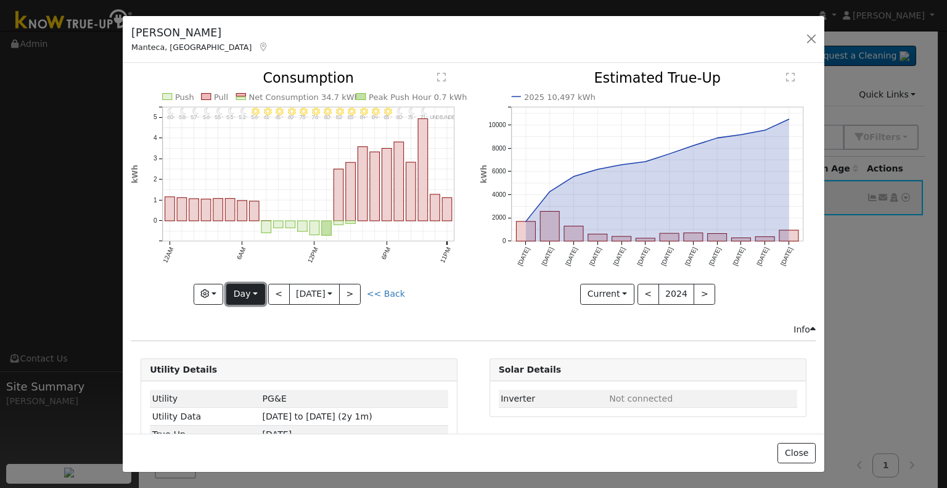
click at [240, 285] on button "Day" at bounding box center [245, 294] width 38 height 21
click at [242, 347] on link "Month" at bounding box center [270, 353] width 86 height 17
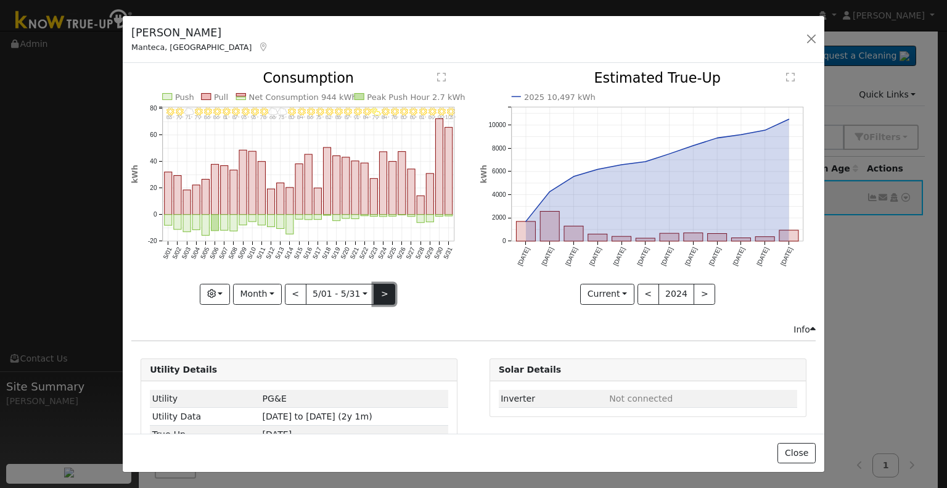
click at [381, 296] on button ">" at bounding box center [385, 294] width 22 height 21
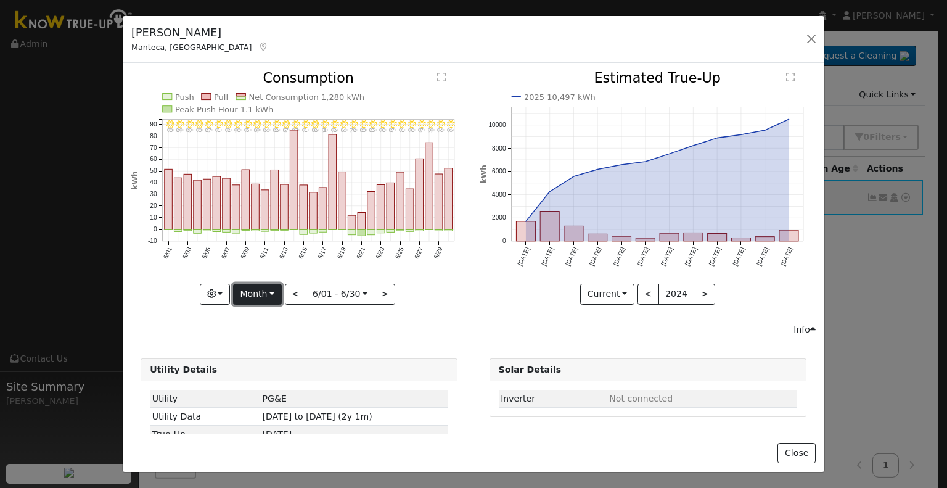
click at [271, 285] on button "Month" at bounding box center [257, 294] width 49 height 21
click at [261, 364] on link "Year" at bounding box center [277, 370] width 86 height 17
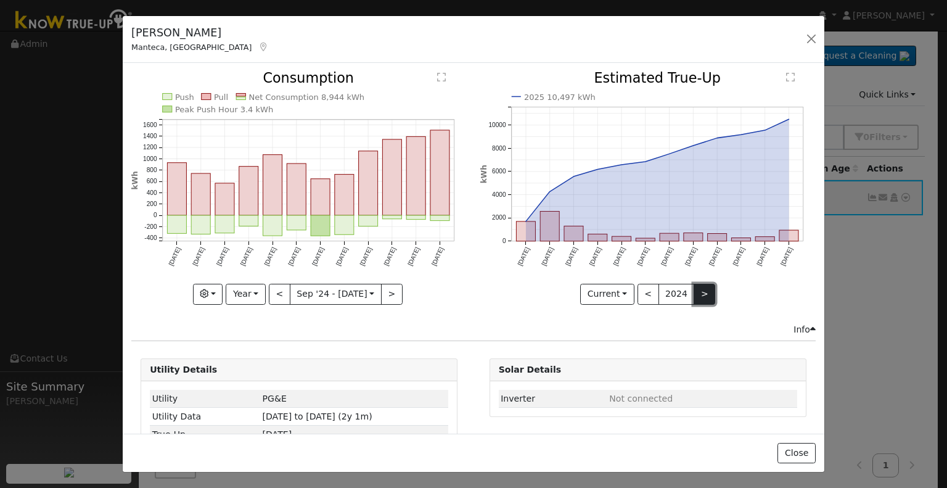
click at [697, 295] on button ">" at bounding box center [705, 294] width 22 height 21
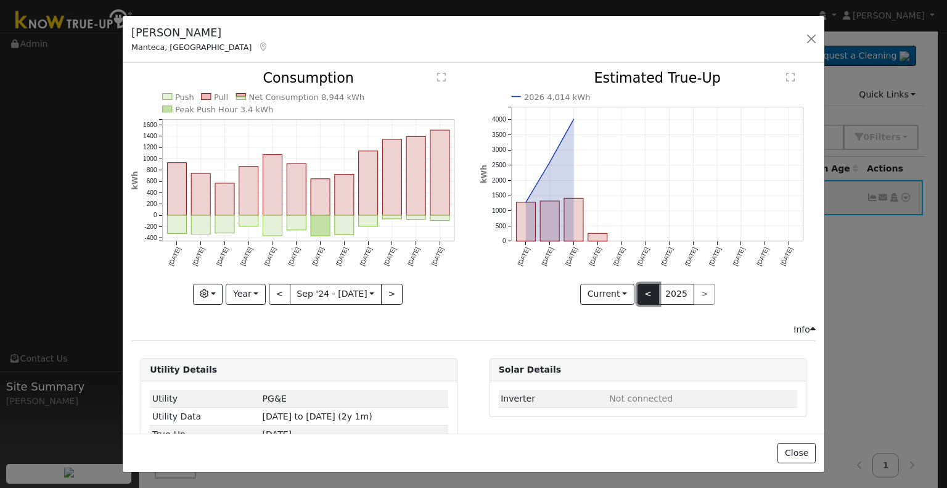
click at [642, 289] on button "<" at bounding box center [648, 294] width 22 height 21
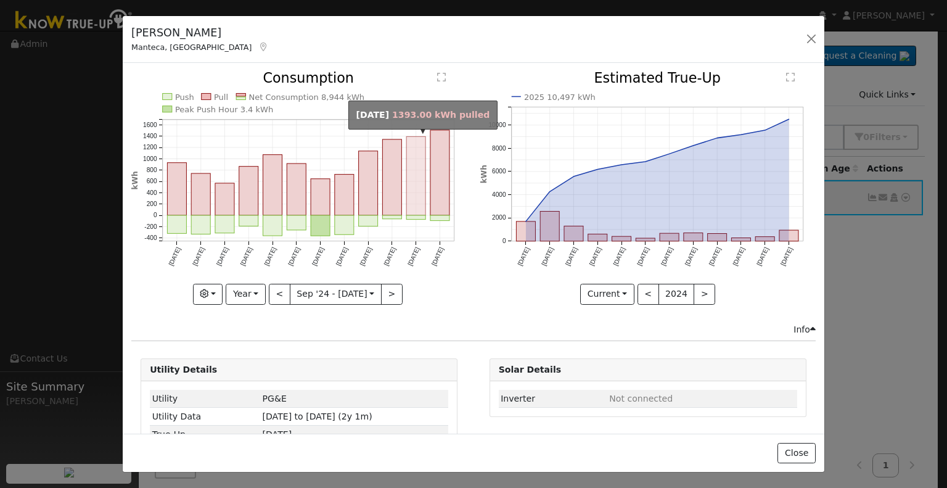
click at [414, 200] on rect "onclick=""" at bounding box center [416, 176] width 19 height 79
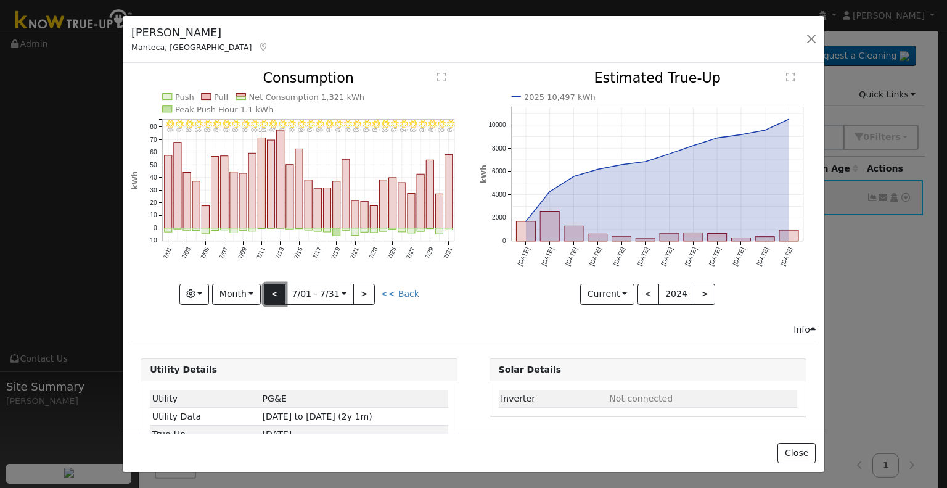
click at [279, 292] on button "<" at bounding box center [275, 294] width 22 height 21
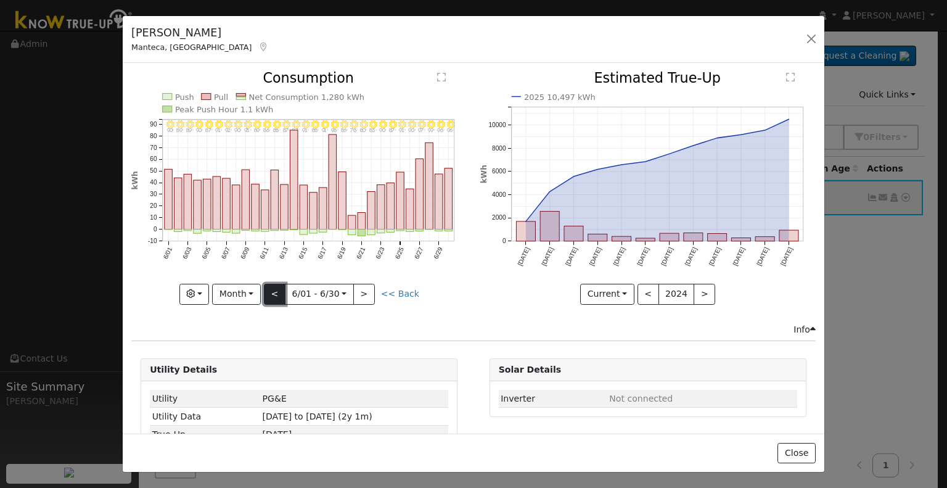
click at [279, 292] on button "<" at bounding box center [275, 294] width 22 height 21
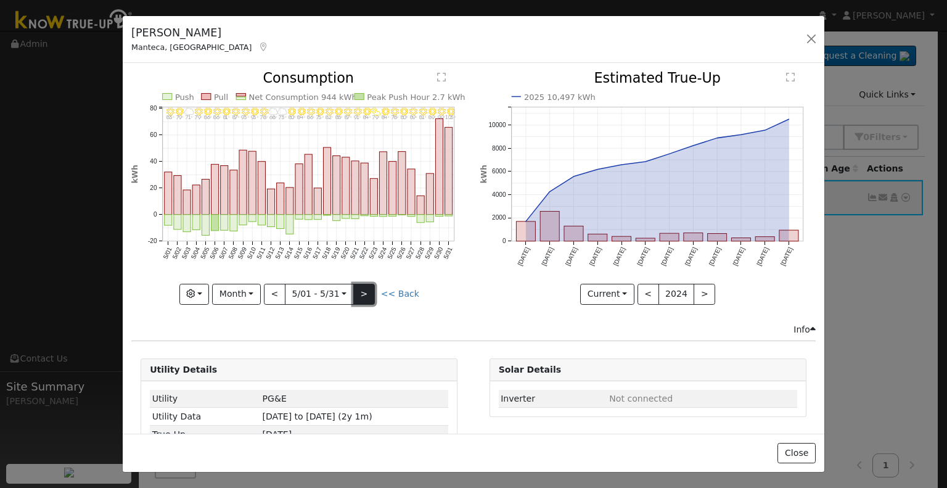
click at [367, 290] on button ">" at bounding box center [364, 294] width 22 height 21
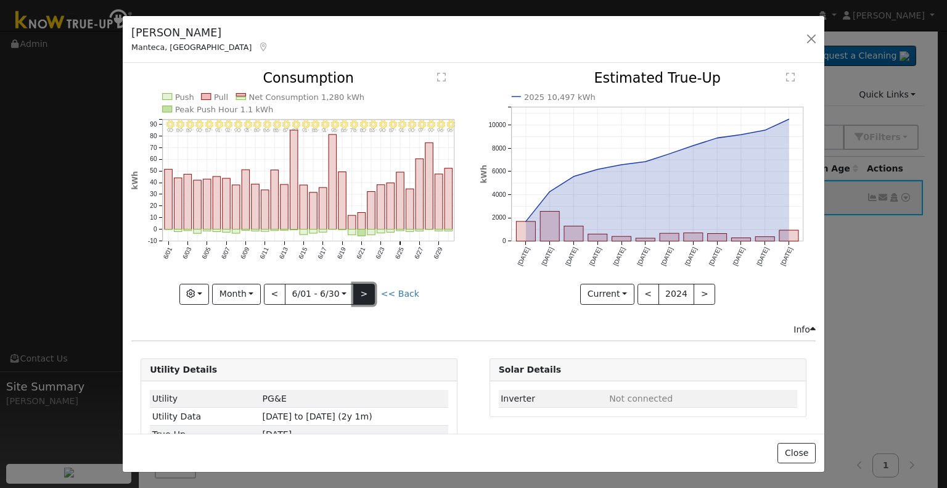
click at [363, 285] on button ">" at bounding box center [364, 294] width 22 height 21
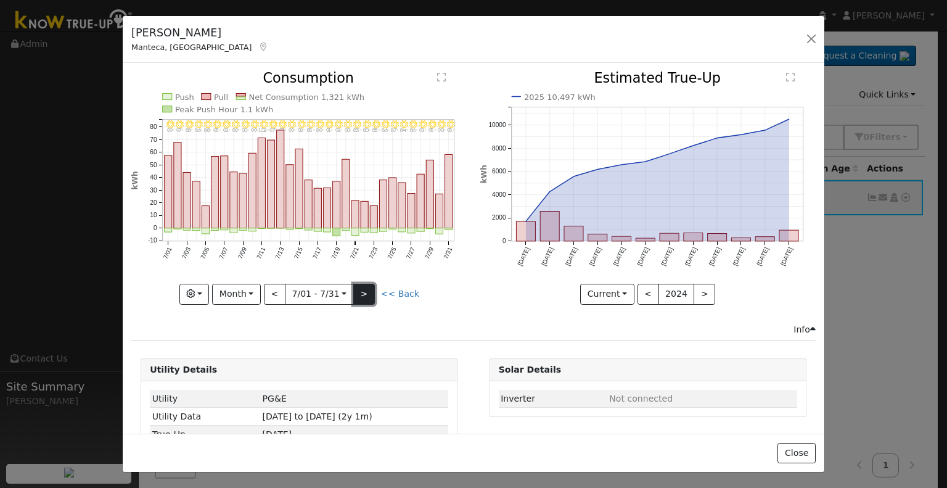
click at [363, 285] on button ">" at bounding box center [364, 294] width 22 height 21
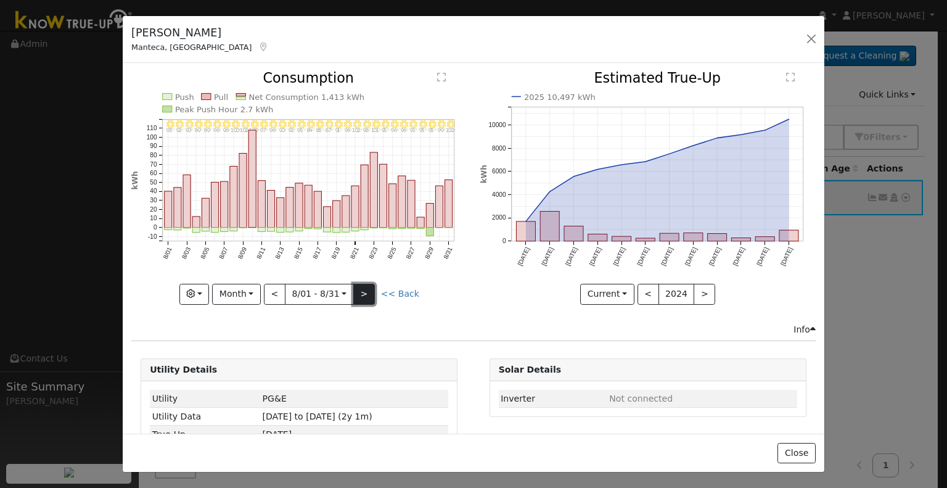
click at [363, 285] on button ">" at bounding box center [364, 294] width 22 height 21
type input "[DATE]"
